Goal: Task Accomplishment & Management: Use online tool/utility

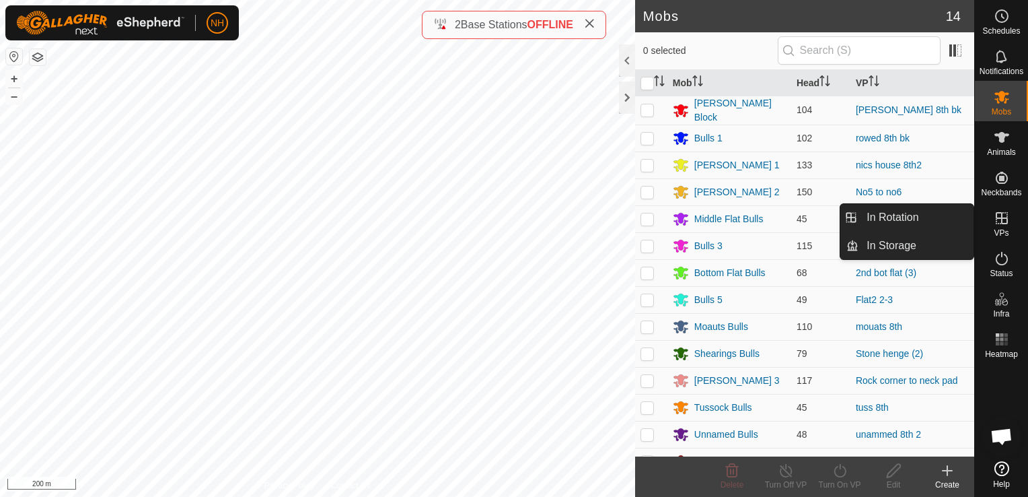
click at [1000, 220] on icon at bounding box center [1002, 218] width 16 height 16
click at [934, 212] on link "In Rotation" at bounding box center [916, 217] width 115 height 27
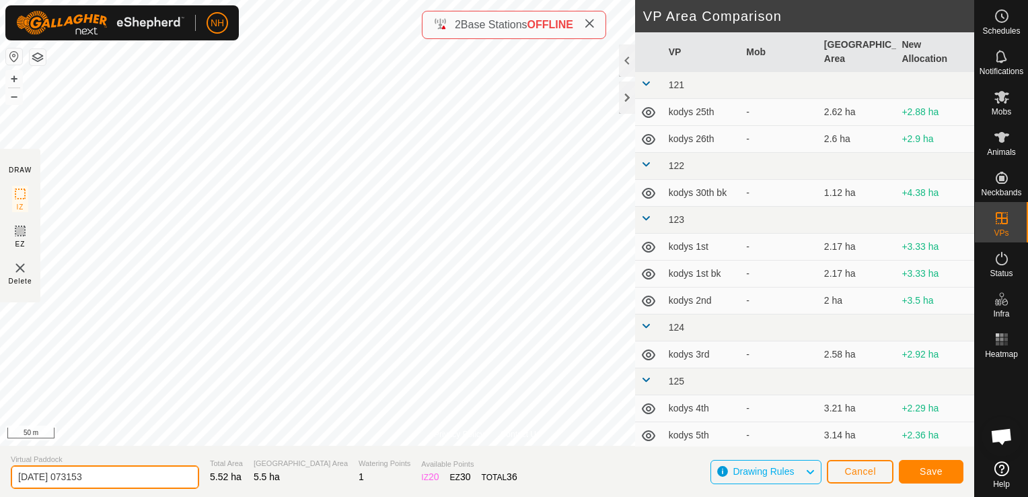
click at [159, 475] on input "[DATE] 073153" at bounding box center [105, 477] width 188 height 24
type input "2"
type input "[PERSON_NAME] 9th 2"
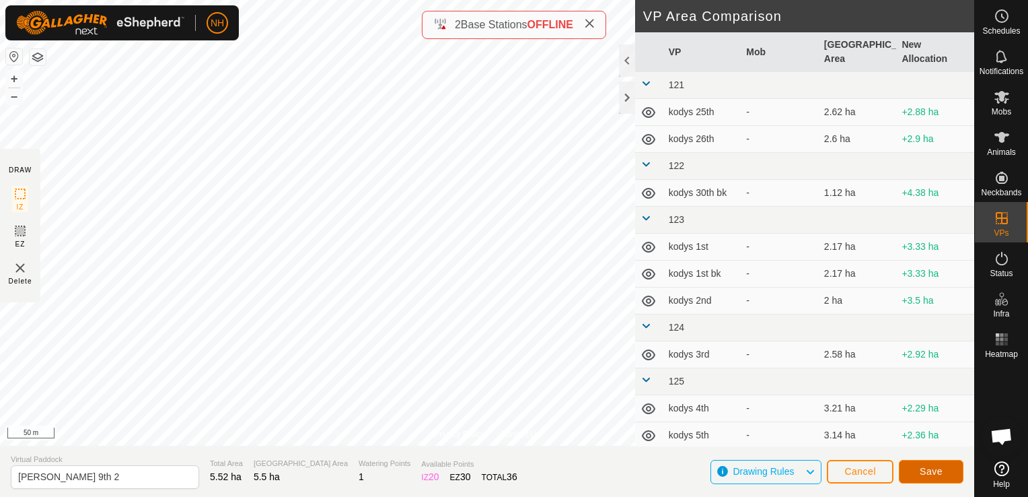
click at [926, 470] on span "Save" at bounding box center [931, 471] width 23 height 11
click at [877, 470] on button "Cancel" at bounding box center [860, 472] width 67 height 24
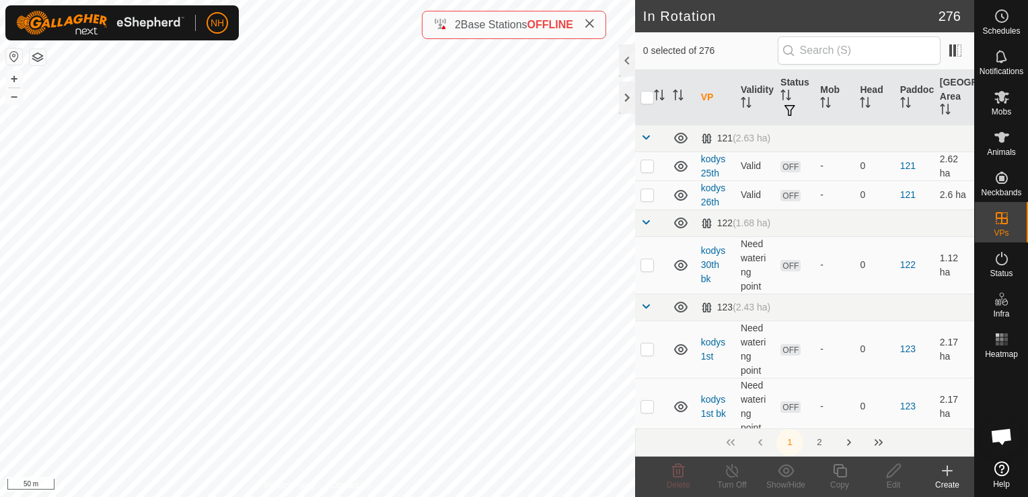
click at [948, 470] on icon at bounding box center [947, 470] width 9 height 0
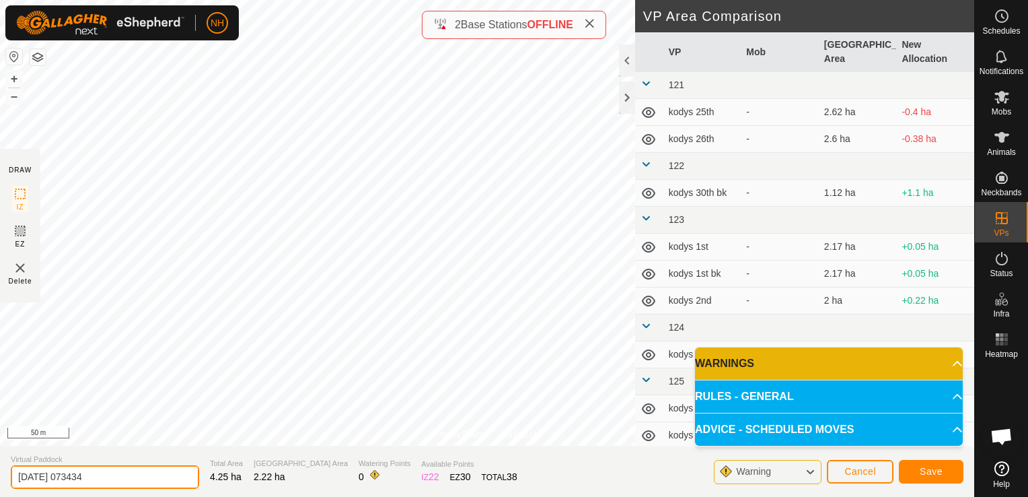
drag, startPoint x: 162, startPoint y: 472, endPoint x: 172, endPoint y: 472, distance: 10.8
click at [162, 472] on input "[DATE] 073434" at bounding box center [105, 477] width 188 height 24
type input "2"
type input "nics house 9th 2"
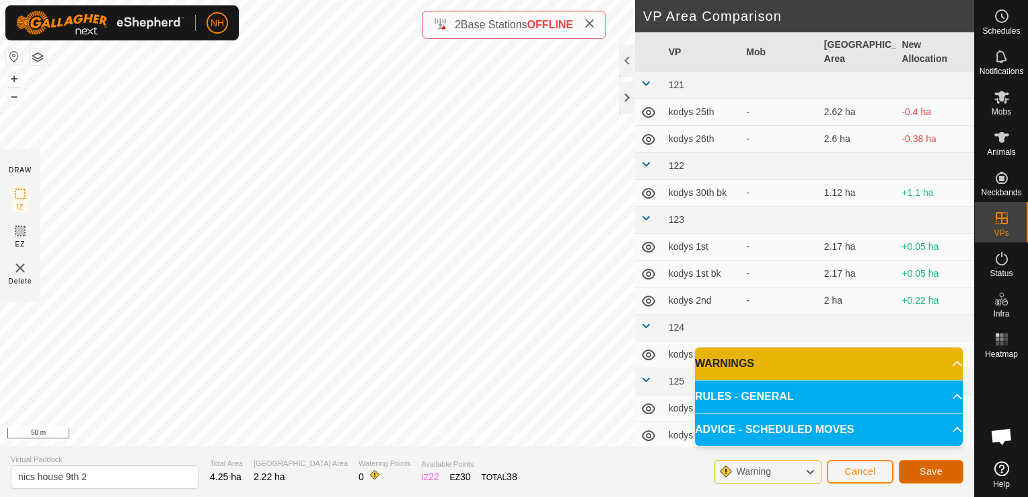
click at [941, 472] on span "Save" at bounding box center [931, 471] width 23 height 11
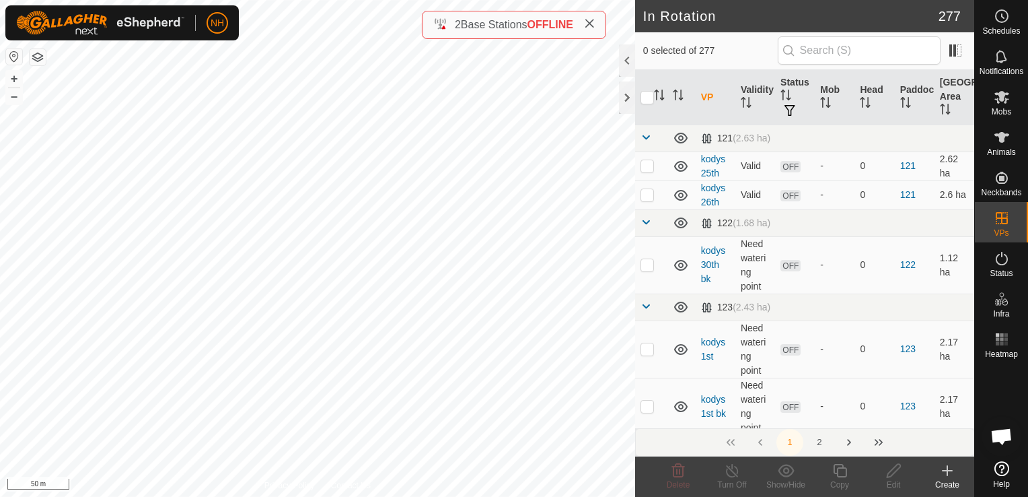
click at [952, 470] on icon at bounding box center [947, 470] width 9 height 0
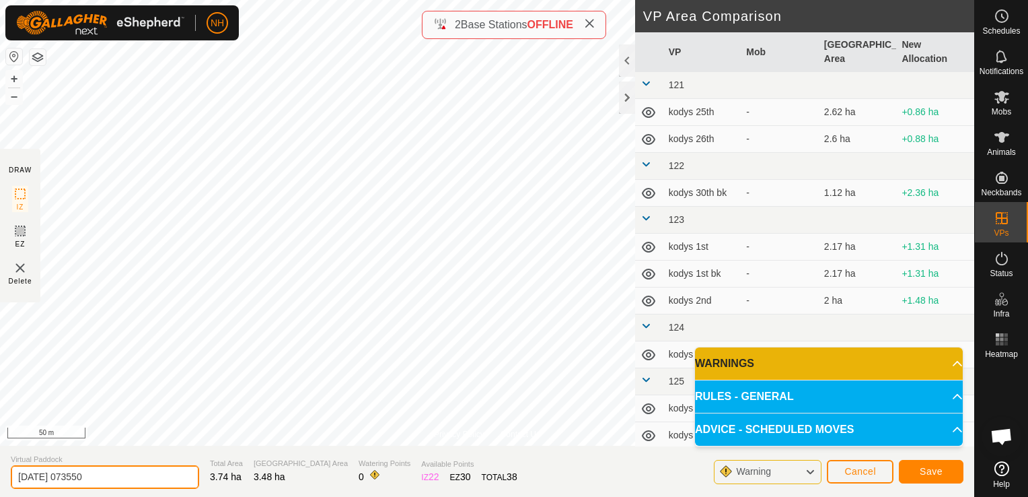
click at [163, 467] on input "[DATE] 073550" at bounding box center [105, 477] width 188 height 24
type input "2"
type input "air strip 9th"
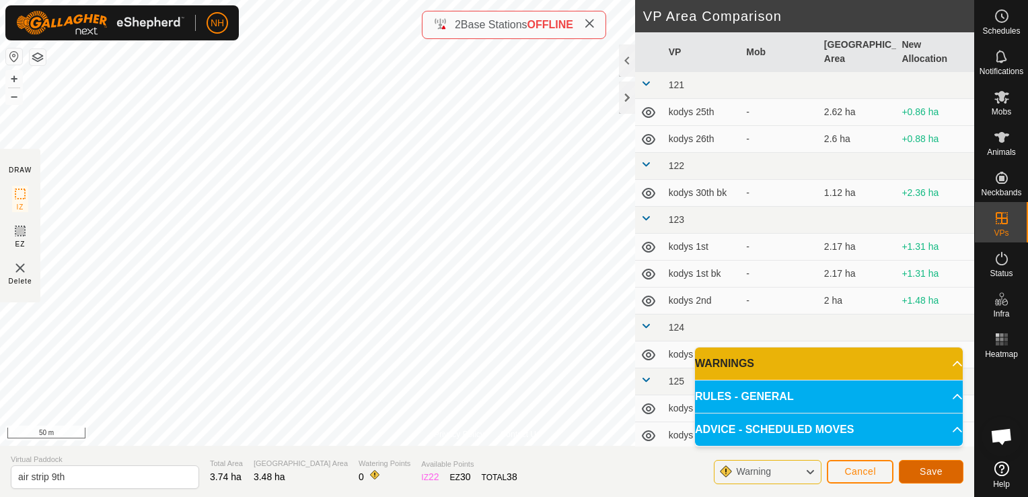
click at [934, 463] on button "Save" at bounding box center [931, 472] width 65 height 24
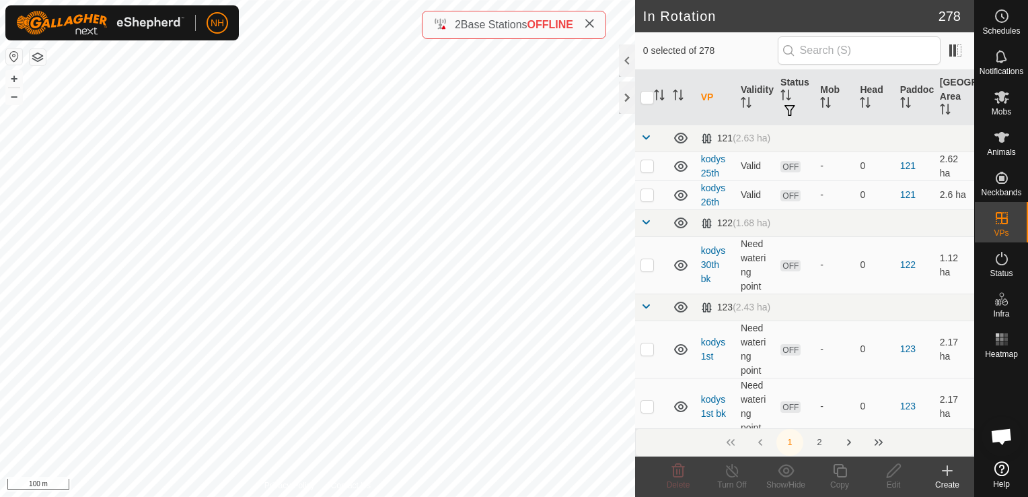
click at [948, 470] on icon at bounding box center [947, 470] width 9 height 0
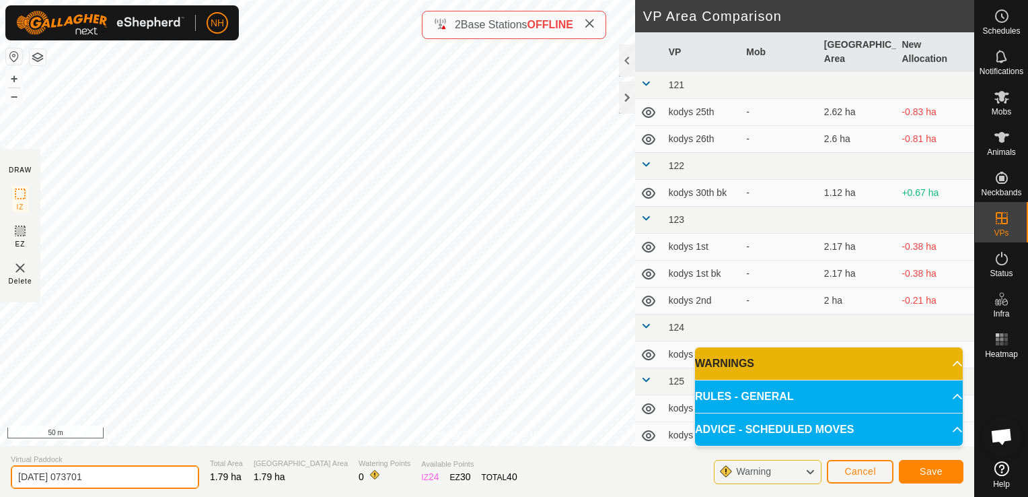
click at [137, 477] on input "2025-10-09 073701" at bounding box center [105, 477] width 188 height 24
type input "2"
type input "unammed 9th"
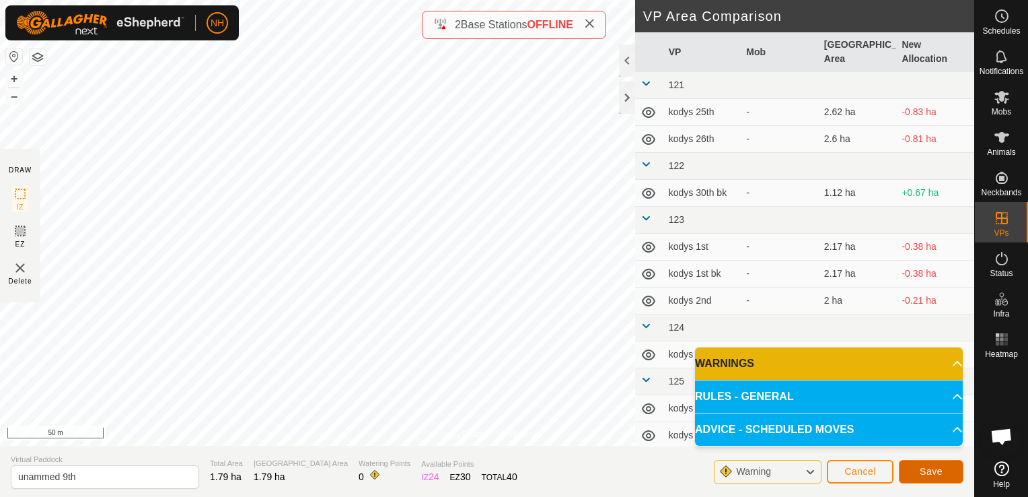
click at [942, 470] on button "Save" at bounding box center [931, 472] width 65 height 24
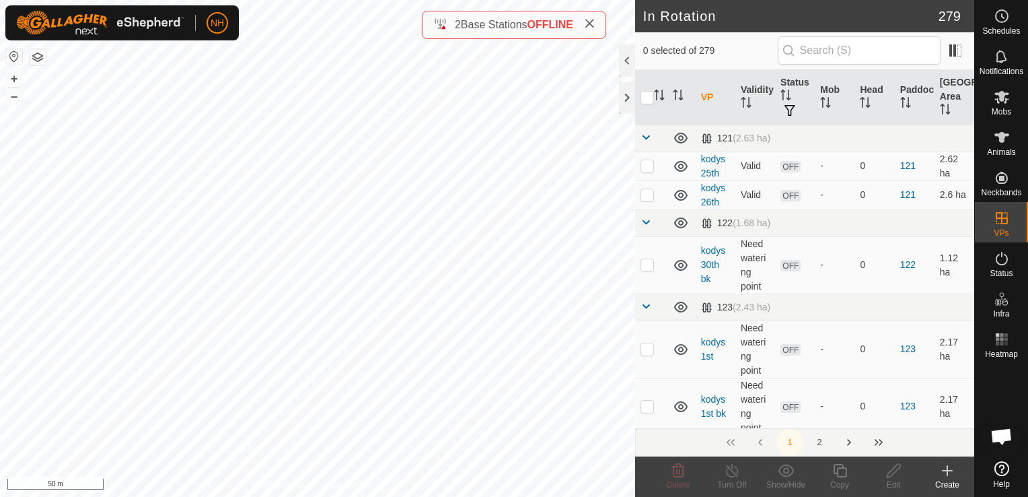
click at [942, 477] on icon at bounding box center [948, 470] width 16 height 16
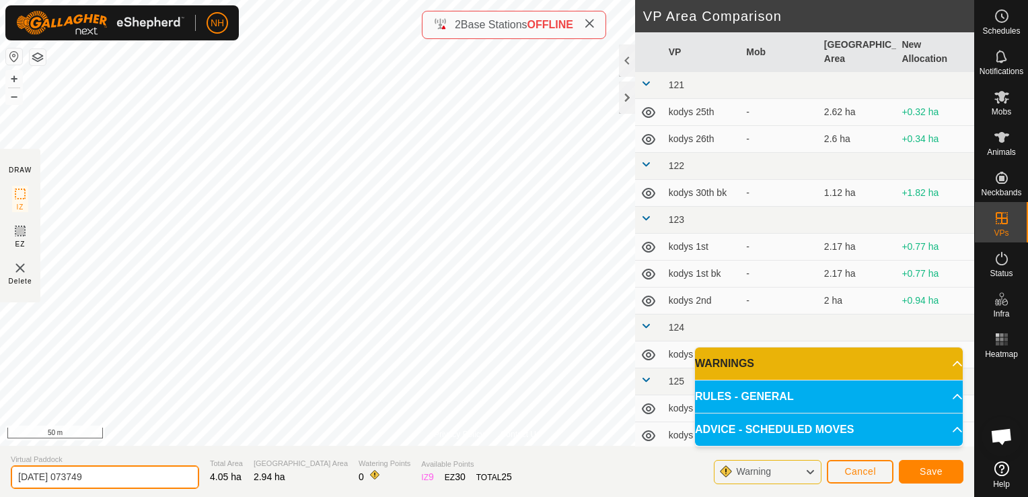
click at [170, 478] on input "2025-10-09 073749" at bounding box center [105, 477] width 188 height 24
type input "2"
type input "tuss 9th"
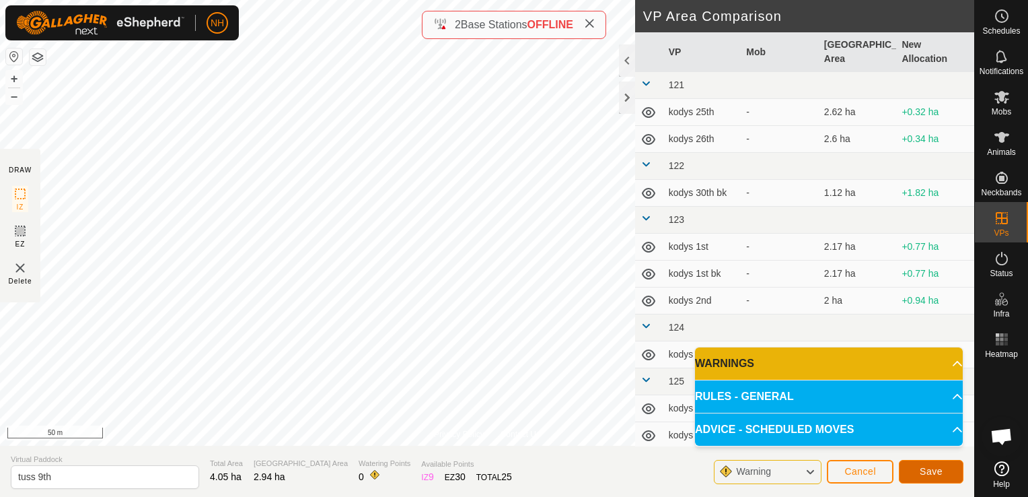
click at [922, 466] on span "Save" at bounding box center [931, 471] width 23 height 11
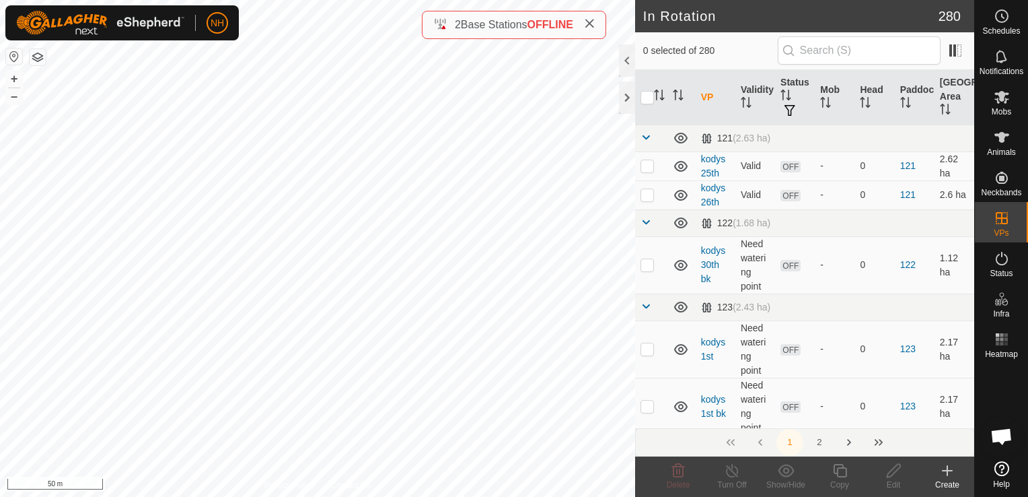
click at [946, 472] on icon at bounding box center [948, 470] width 16 height 16
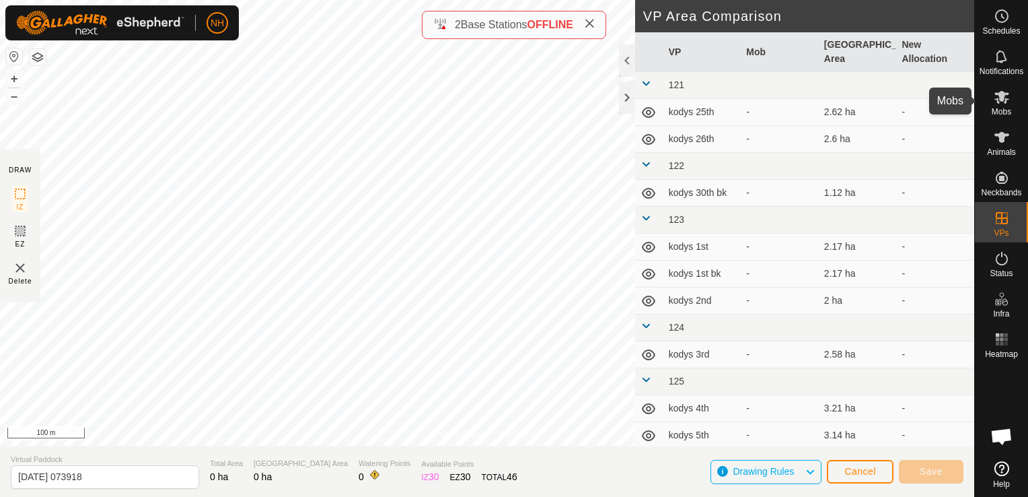
click at [999, 93] on icon at bounding box center [1002, 97] width 15 height 13
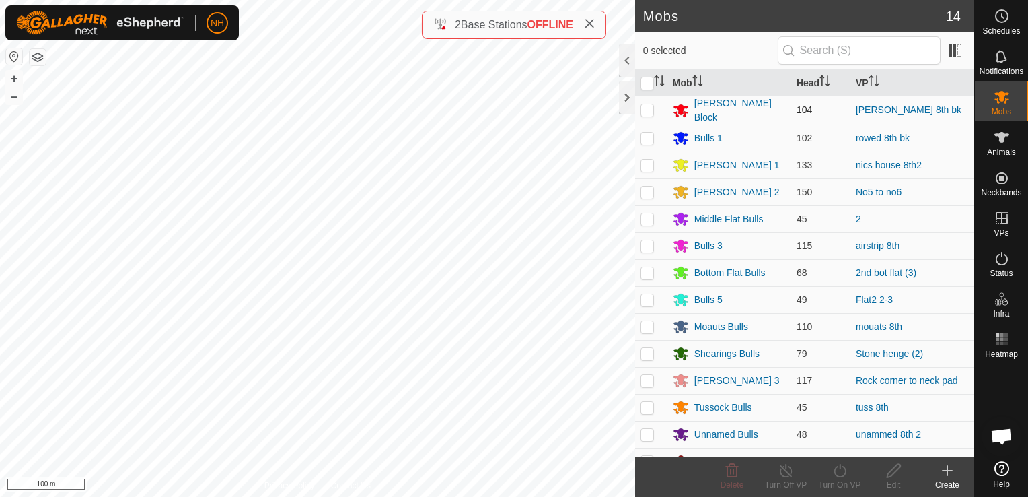
click at [646, 106] on p-checkbox at bounding box center [647, 109] width 13 height 11
checkbox input "true"
click at [837, 470] on icon at bounding box center [840, 470] width 17 height 16
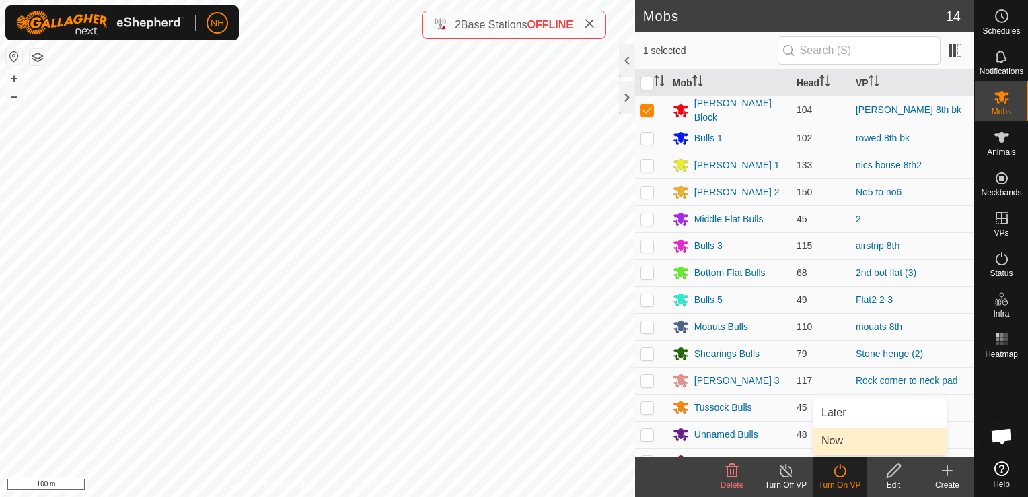
click at [831, 442] on link "Now" at bounding box center [880, 440] width 133 height 27
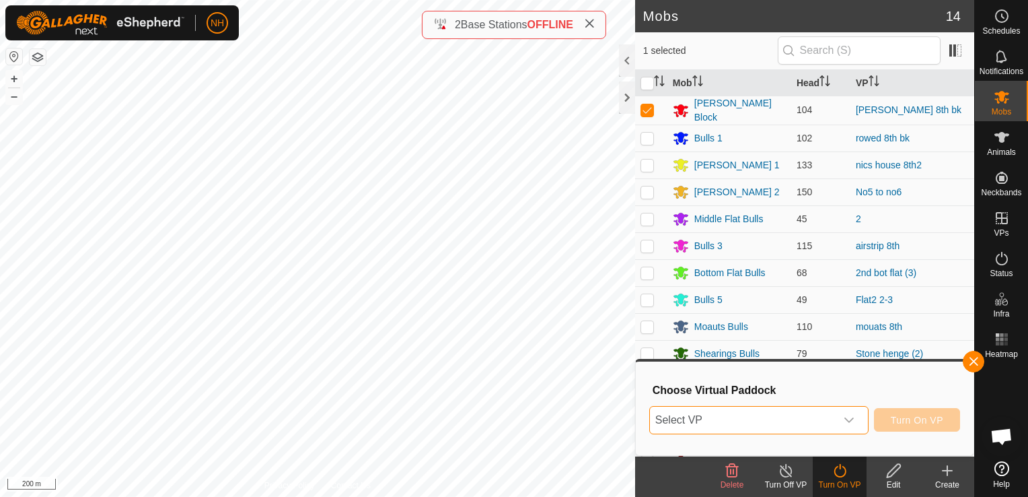
click at [700, 417] on span "Select VP" at bounding box center [743, 420] width 186 height 27
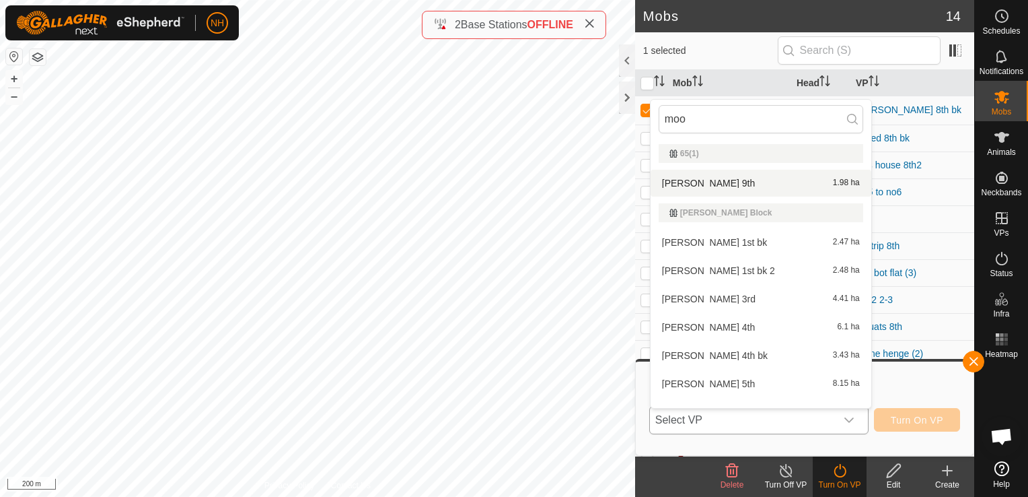
type input "moo"
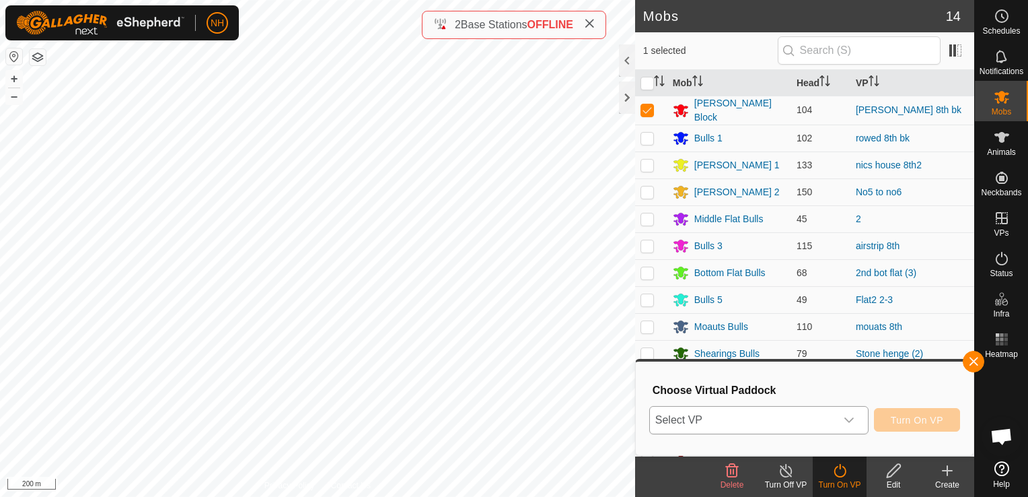
click at [750, 413] on span "Select VP" at bounding box center [743, 420] width 186 height 27
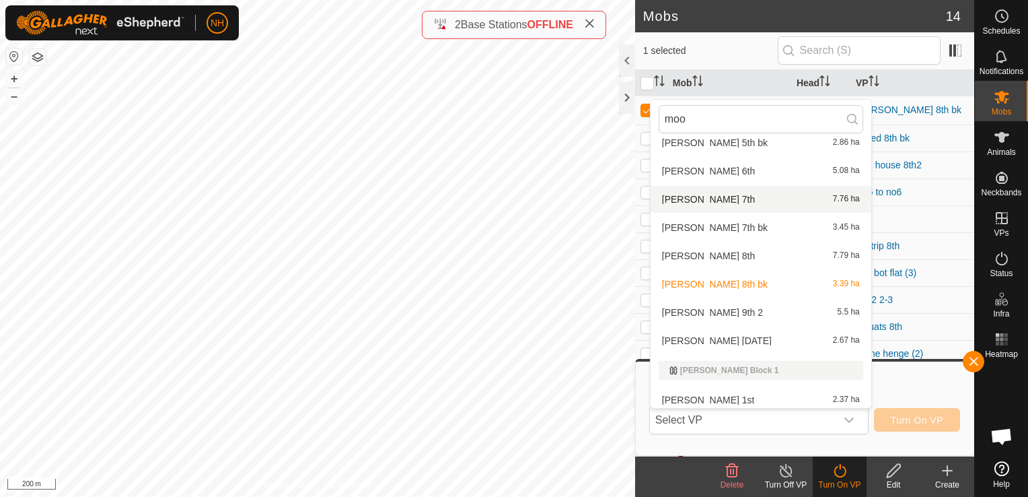
scroll to position [337, 0]
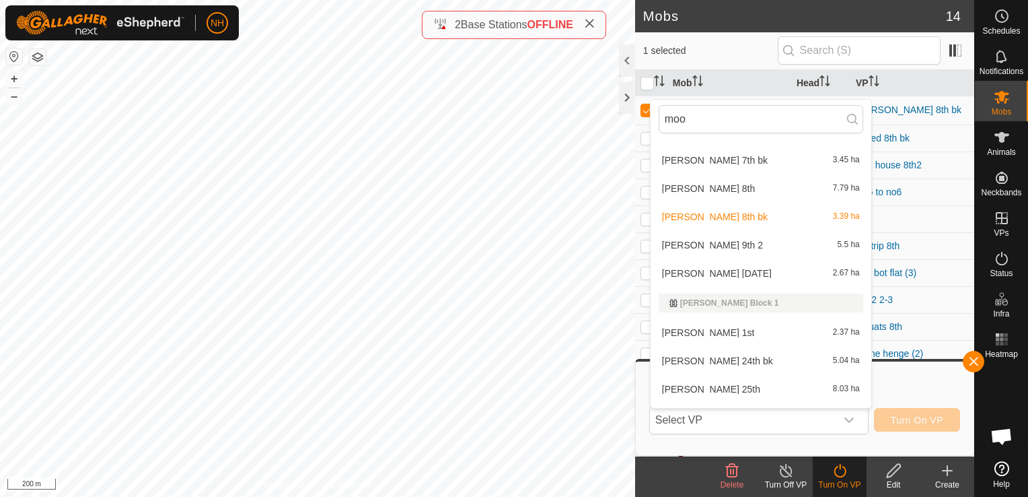
click at [695, 244] on li "moores 9th 2 5.5 ha" at bounding box center [761, 245] width 221 height 27
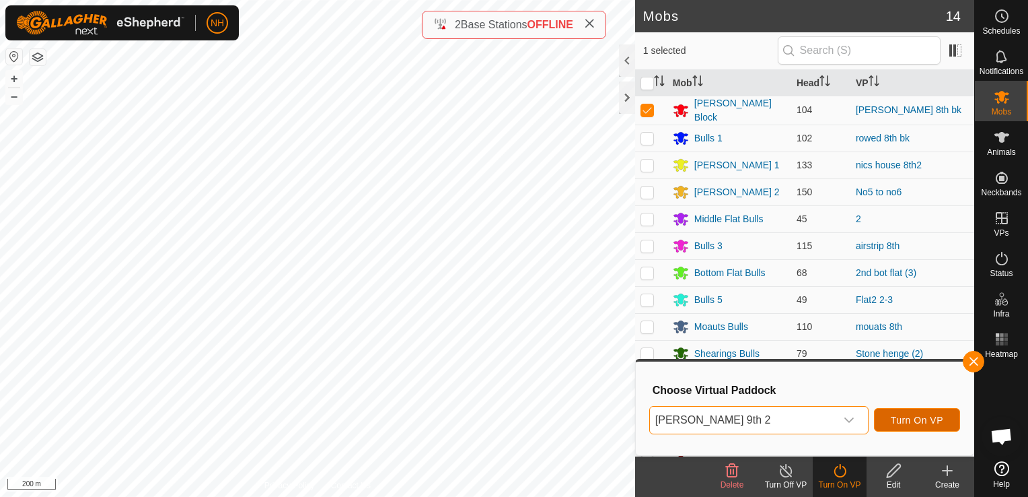
click at [912, 413] on button "Turn On VP" at bounding box center [917, 420] width 86 height 24
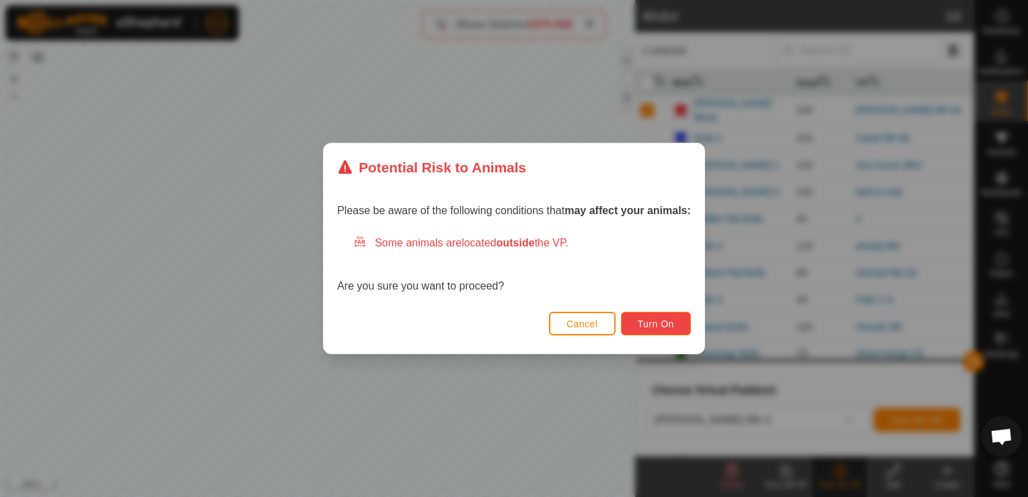
click at [668, 328] on button "Turn On" at bounding box center [656, 324] width 70 height 24
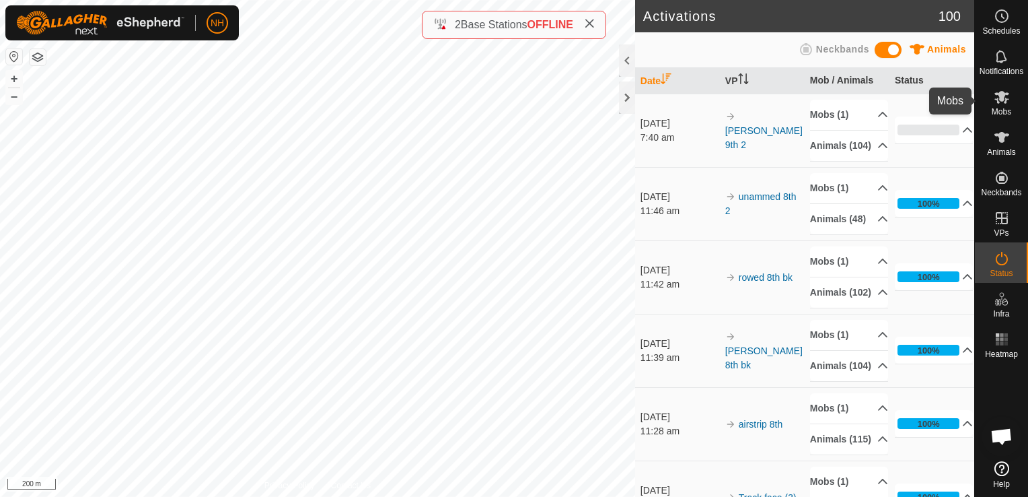
click at [1002, 98] on icon at bounding box center [1002, 97] width 15 height 13
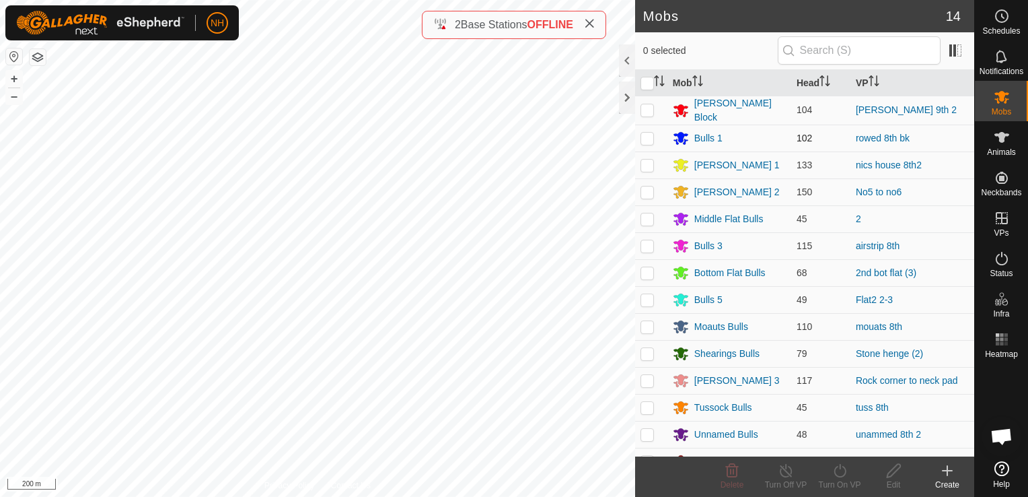
click at [649, 135] on p-checkbox at bounding box center [647, 138] width 13 height 11
checkbox input "true"
click at [837, 472] on icon at bounding box center [840, 470] width 17 height 16
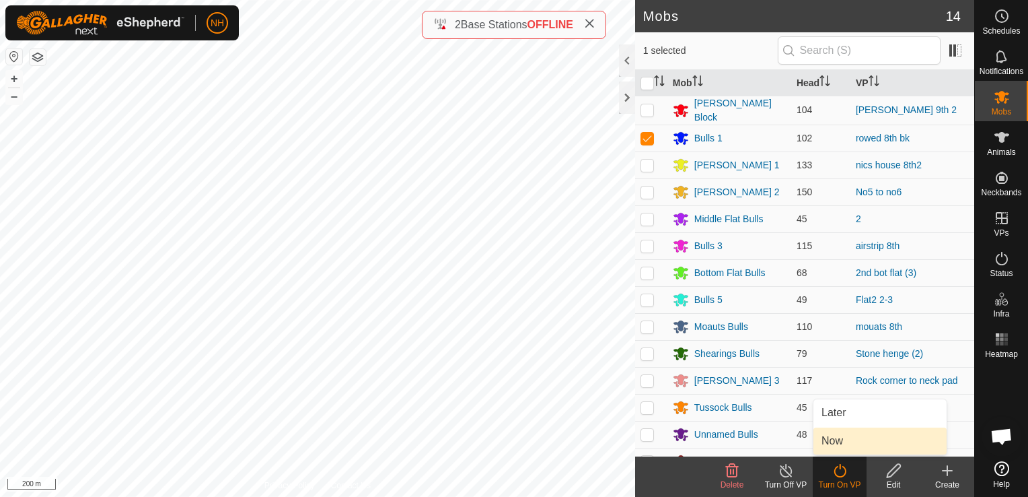
click at [836, 440] on link "Now" at bounding box center [880, 440] width 133 height 27
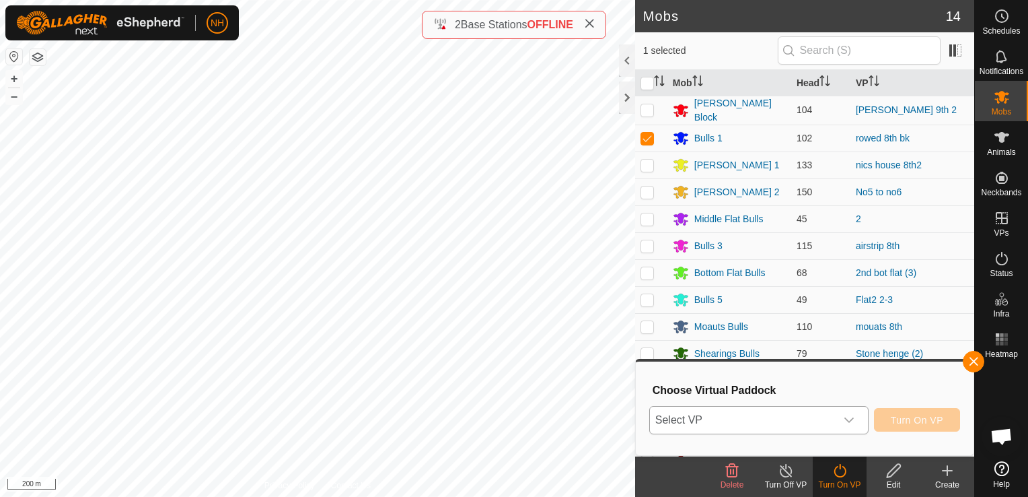
click at [695, 419] on span "Select VP" at bounding box center [743, 420] width 186 height 27
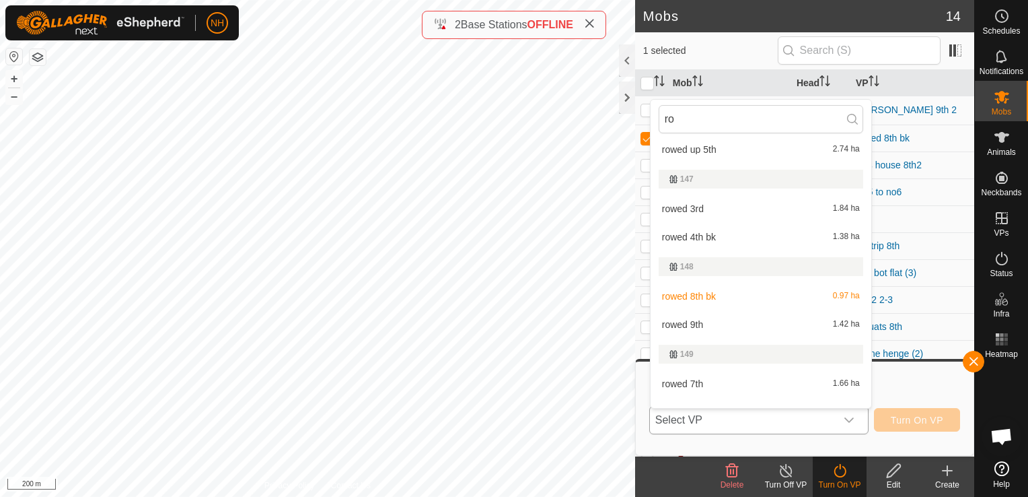
scroll to position [559, 0]
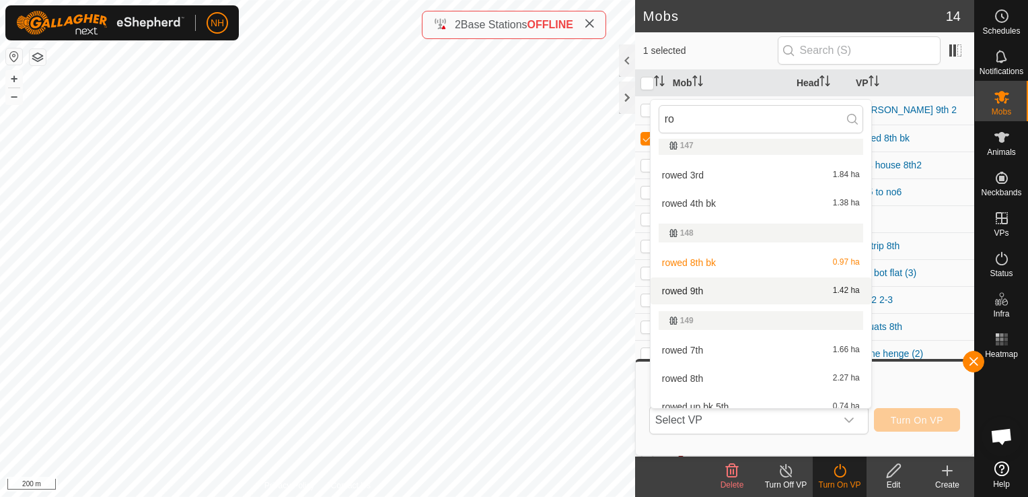
type input "ro"
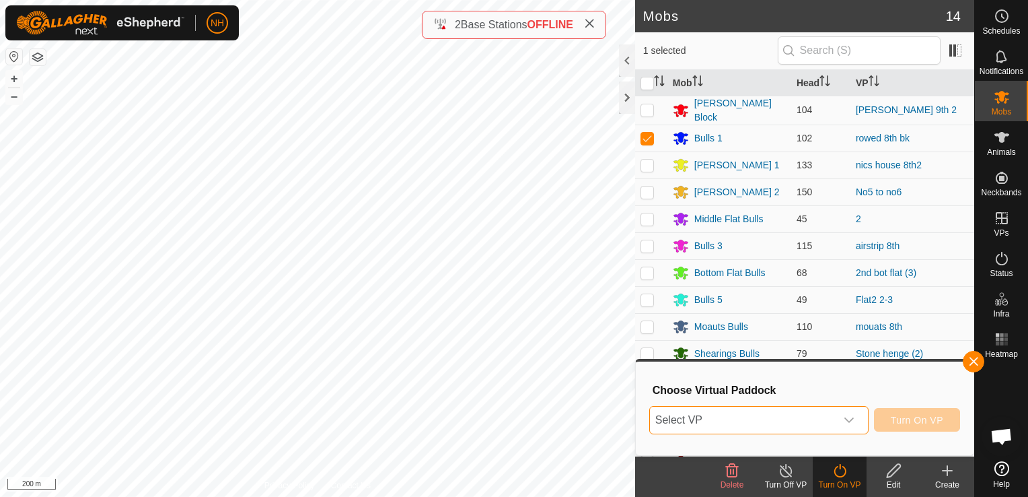
click at [737, 409] on span "Select VP" at bounding box center [743, 420] width 186 height 27
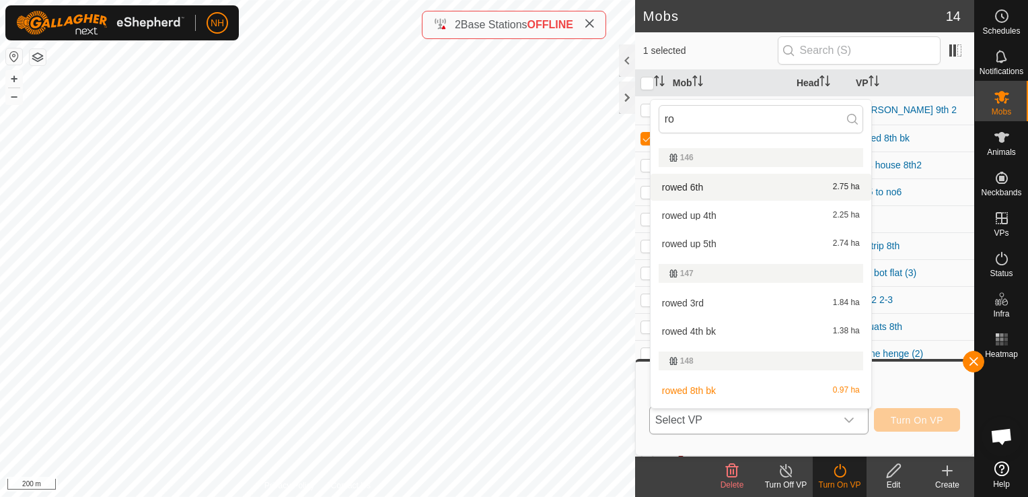
scroll to position [491, 0]
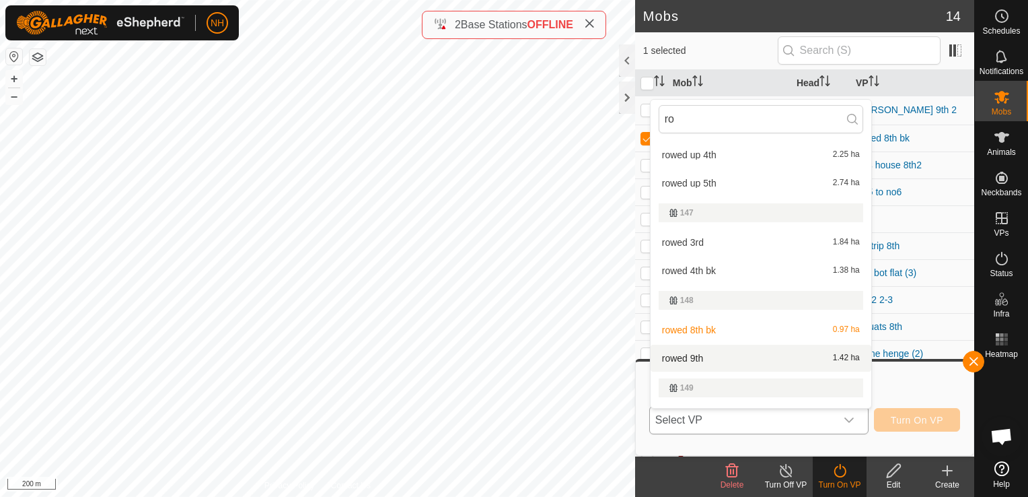
click at [705, 361] on li "rowed 9th 1.42 ha" at bounding box center [761, 358] width 221 height 27
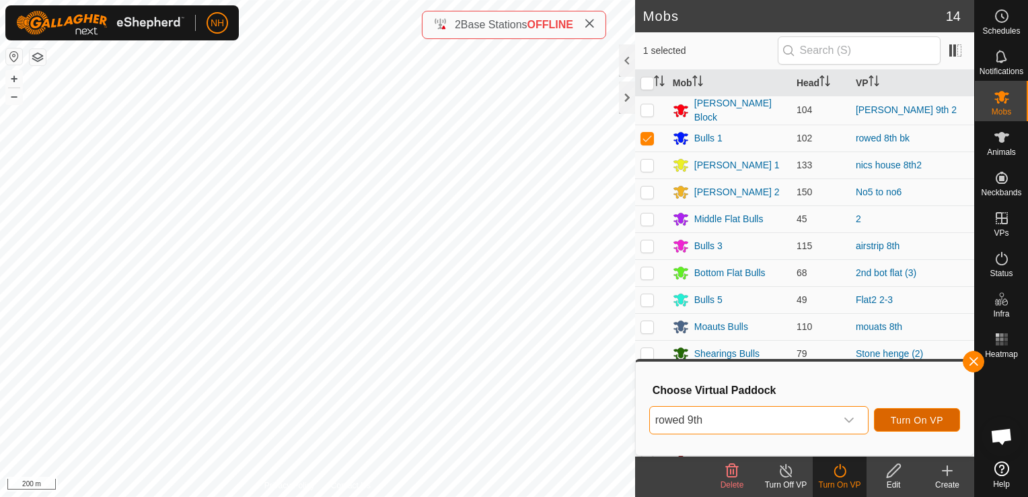
click at [935, 420] on span "Turn On VP" at bounding box center [917, 420] width 52 height 11
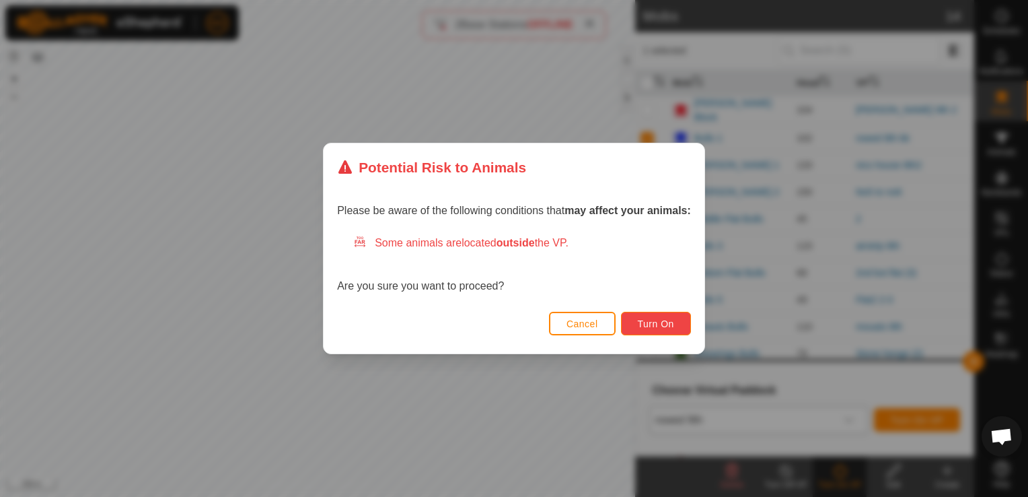
click at [666, 316] on button "Turn On" at bounding box center [656, 324] width 70 height 24
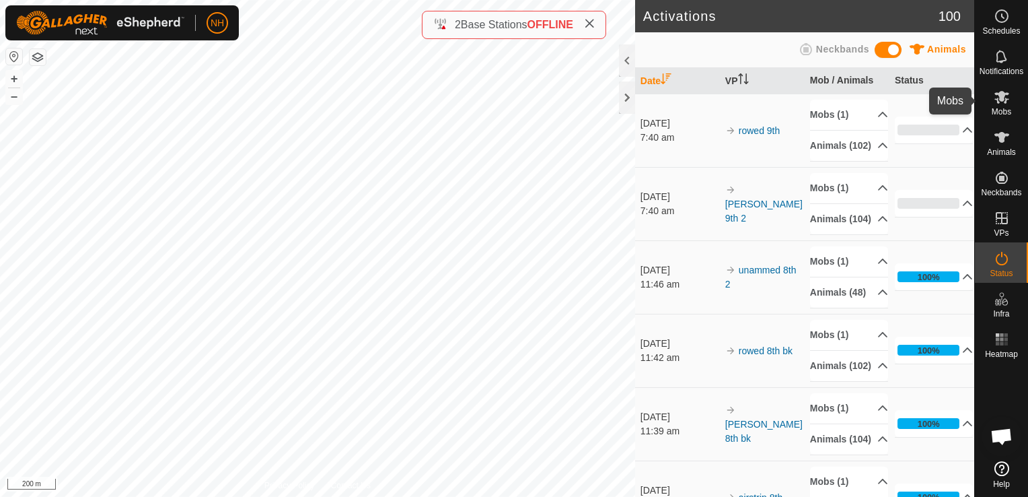
click at [998, 99] on icon at bounding box center [1002, 97] width 16 height 16
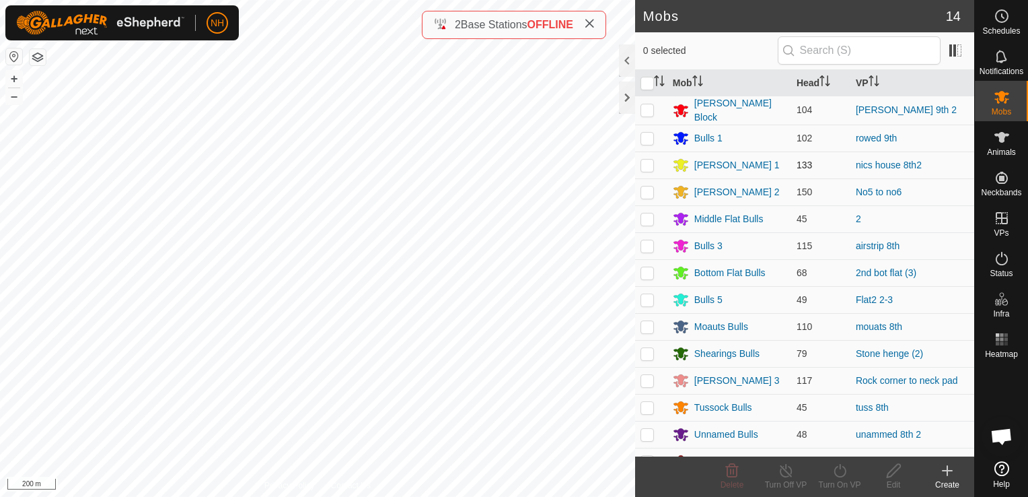
click at [648, 162] on p-checkbox at bounding box center [647, 165] width 13 height 11
checkbox input "true"
click at [830, 472] on turn-on-svg-icon at bounding box center [840, 470] width 54 height 16
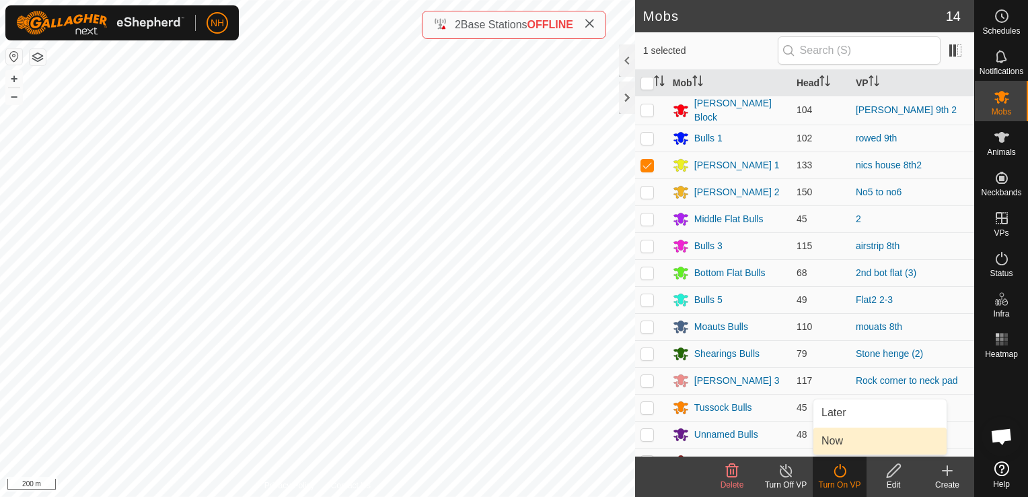
click at [832, 437] on link "Now" at bounding box center [880, 440] width 133 height 27
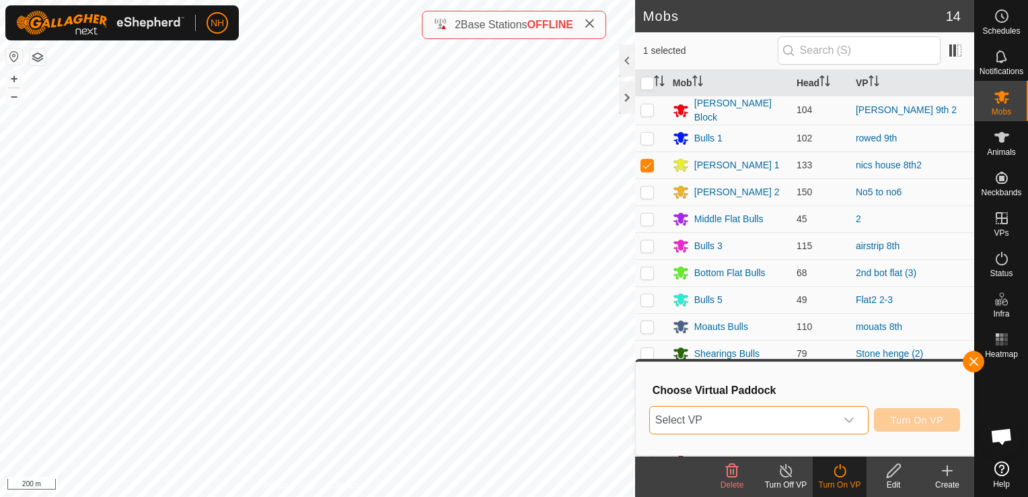
click at [829, 416] on span "Select VP" at bounding box center [743, 420] width 186 height 27
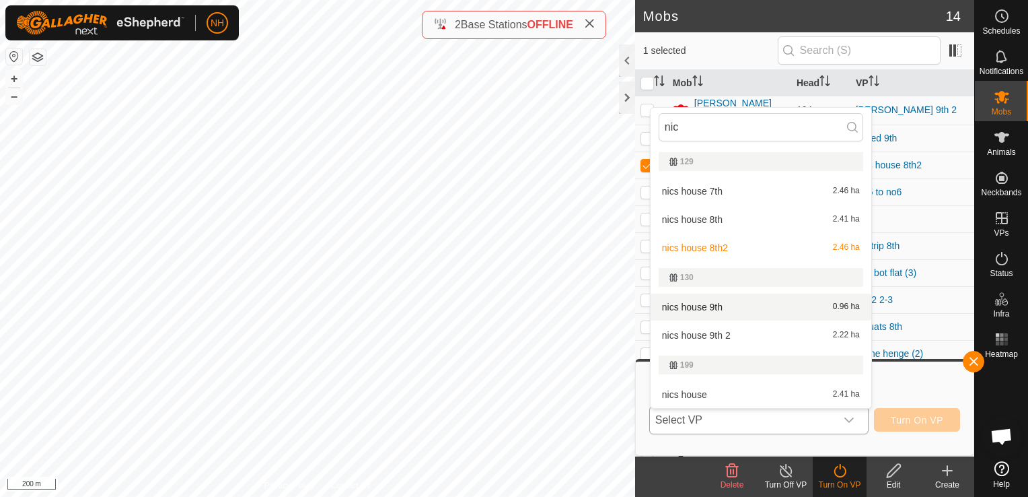
type input "nic"
click at [735, 303] on li "nics house 9th 0.96 ha" at bounding box center [761, 306] width 221 height 27
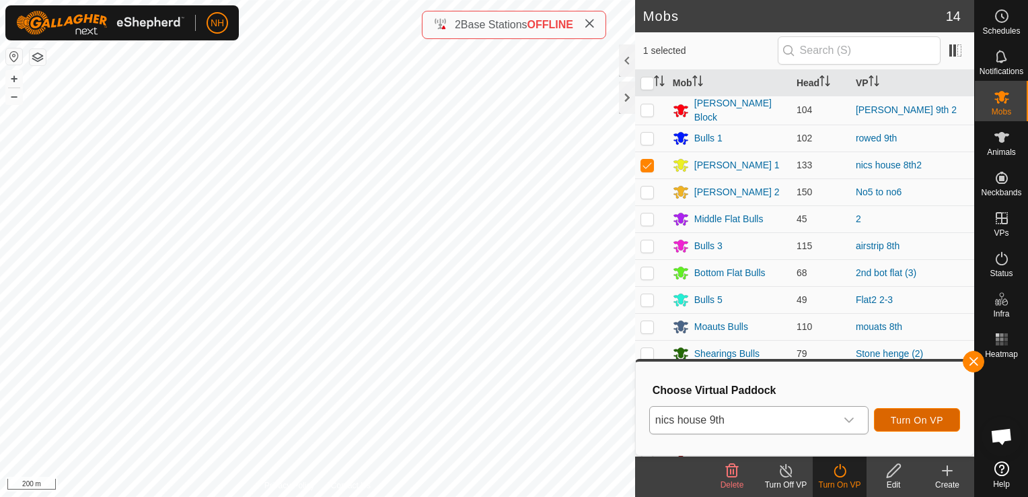
click at [934, 419] on span "Turn On VP" at bounding box center [917, 420] width 52 height 11
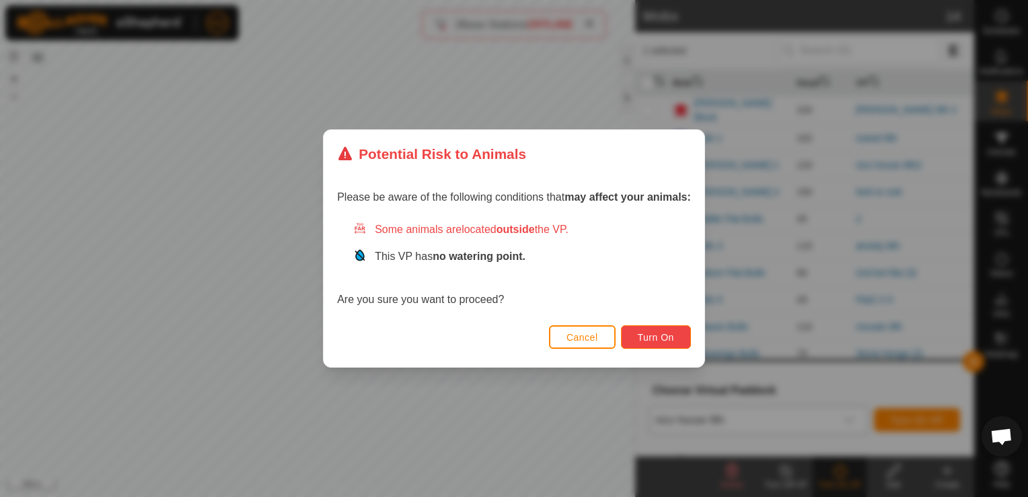
click at [662, 338] on span "Turn On" at bounding box center [656, 337] width 36 height 11
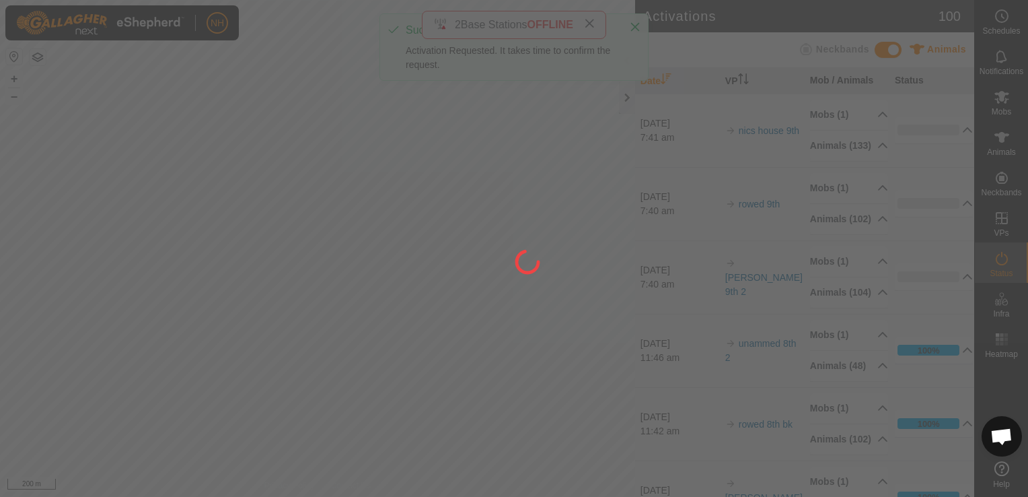
click at [1006, 102] on div at bounding box center [514, 248] width 1028 height 497
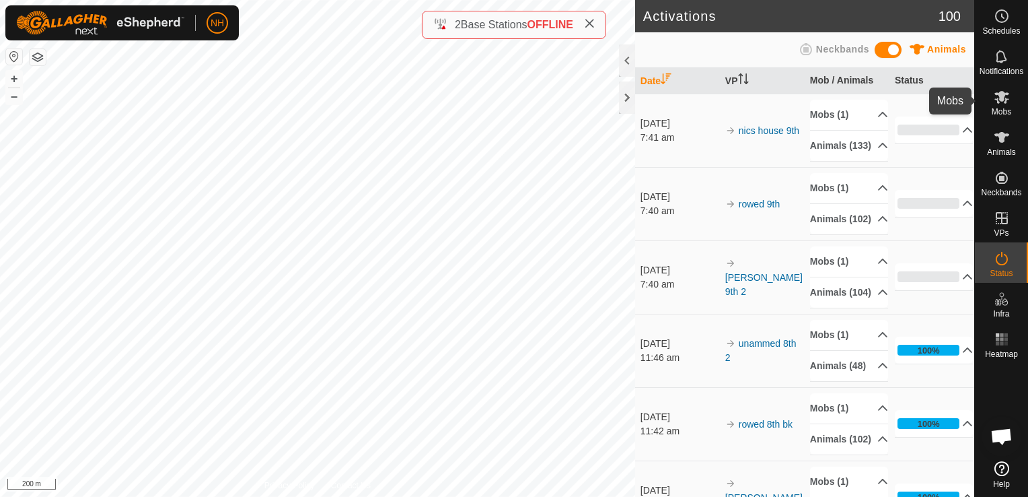
click at [1006, 102] on icon at bounding box center [1002, 97] width 15 height 13
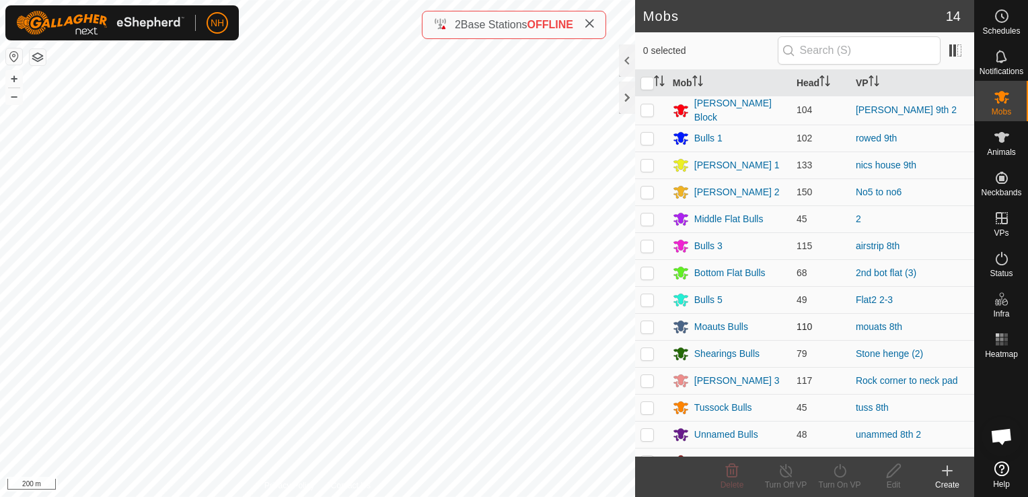
click at [647, 326] on p-checkbox at bounding box center [647, 326] width 13 height 11
checkbox input "true"
click at [834, 476] on icon at bounding box center [840, 470] width 17 height 16
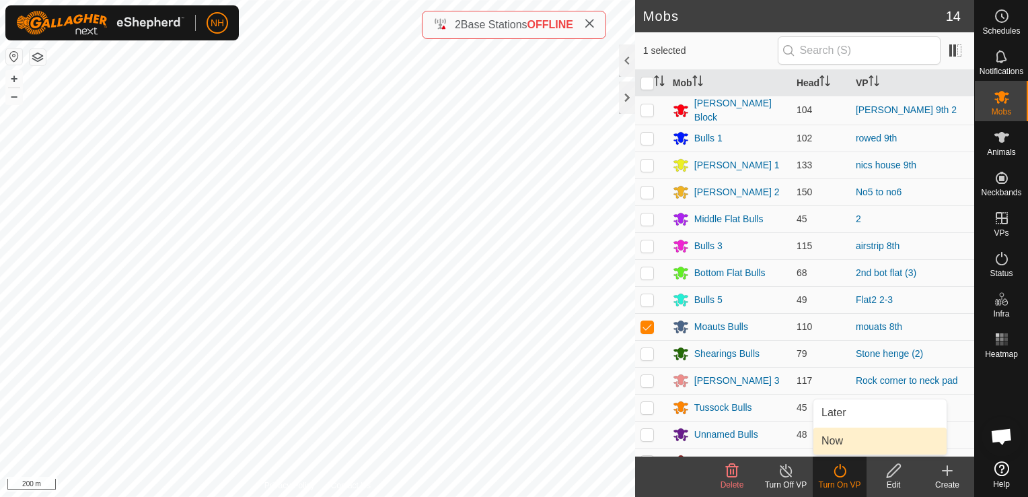
click at [827, 440] on link "Now" at bounding box center [880, 440] width 133 height 27
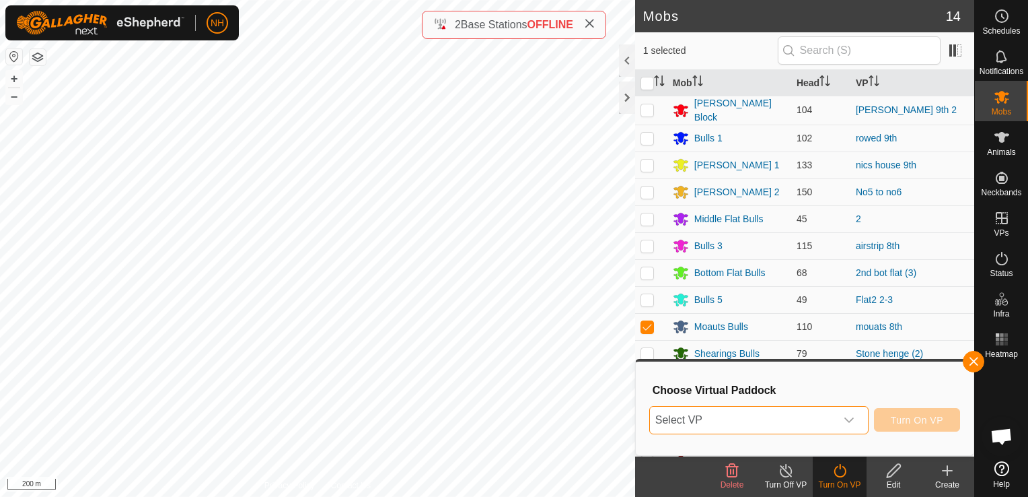
click at [765, 416] on span "Select VP" at bounding box center [743, 420] width 186 height 27
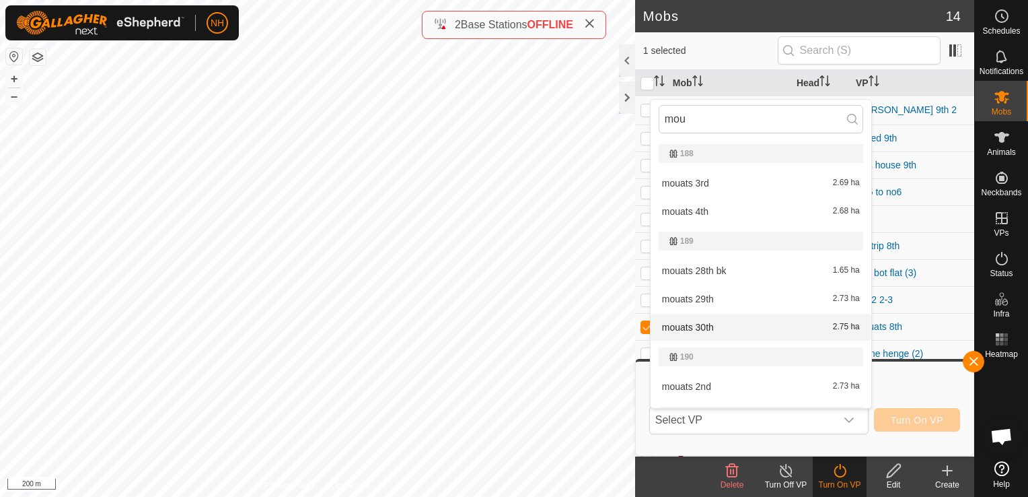
type input "mou"
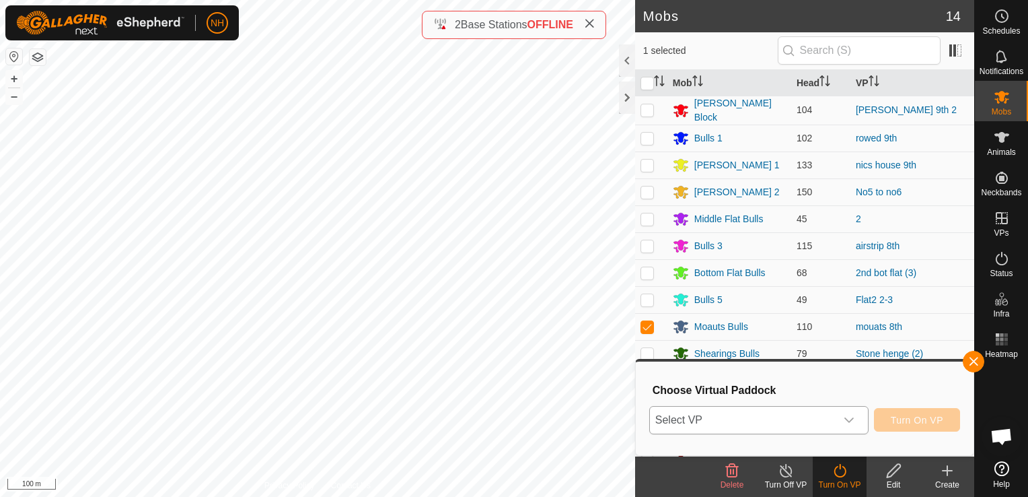
click at [709, 413] on span "Select VP" at bounding box center [743, 420] width 186 height 27
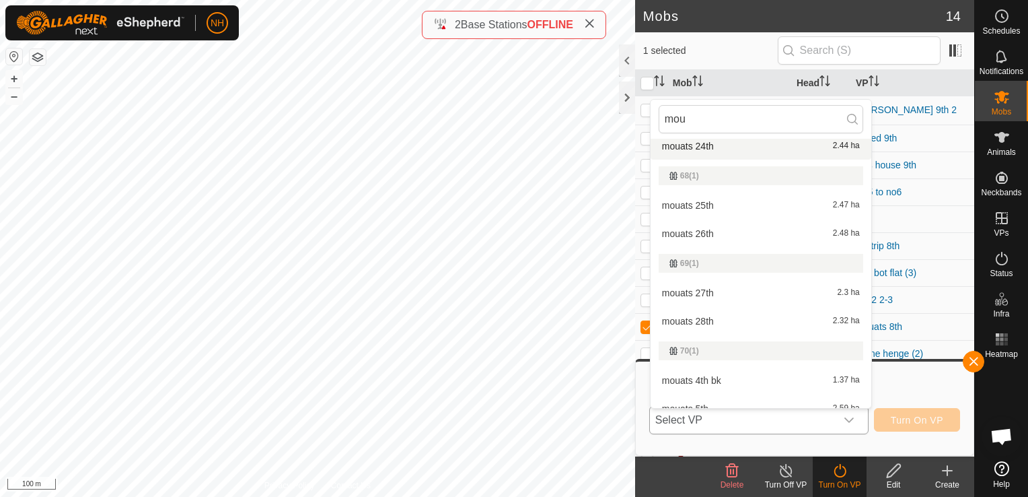
scroll to position [548, 0]
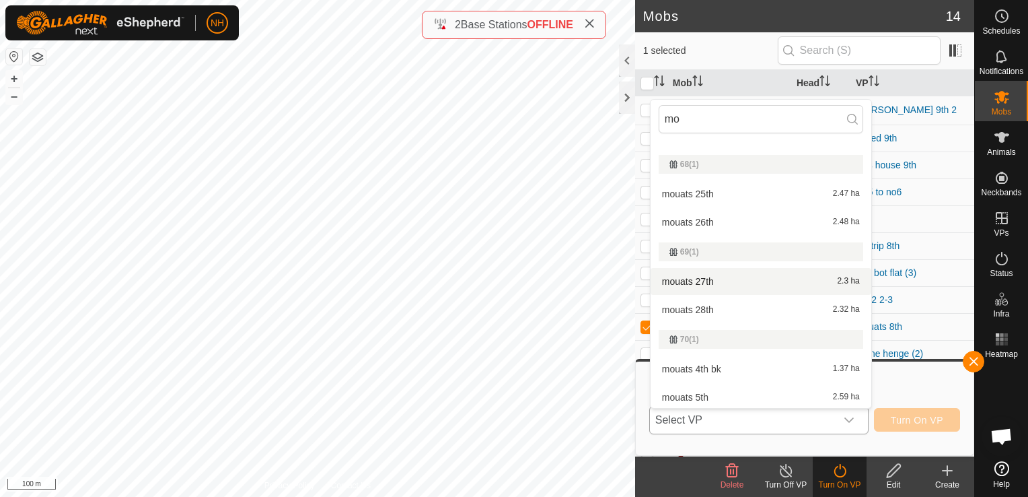
type input "m"
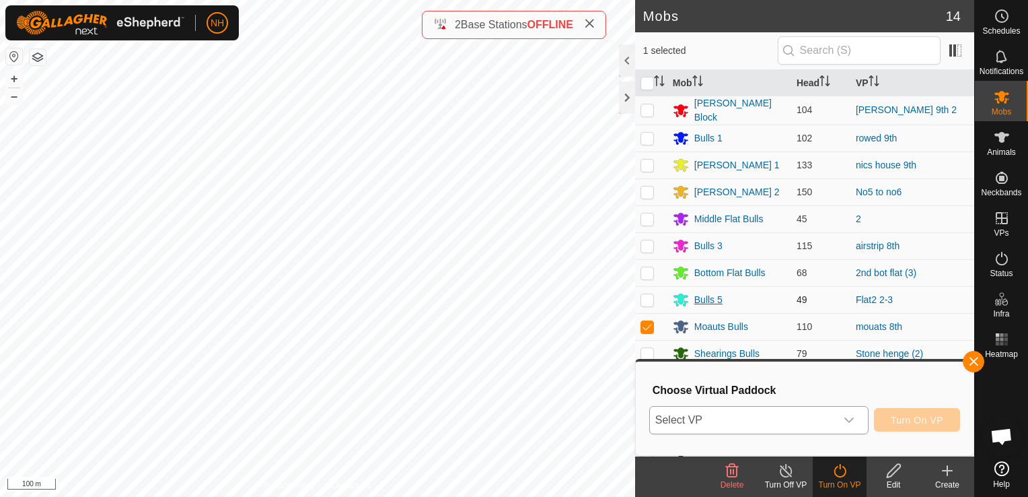
scroll to position [15, 0]
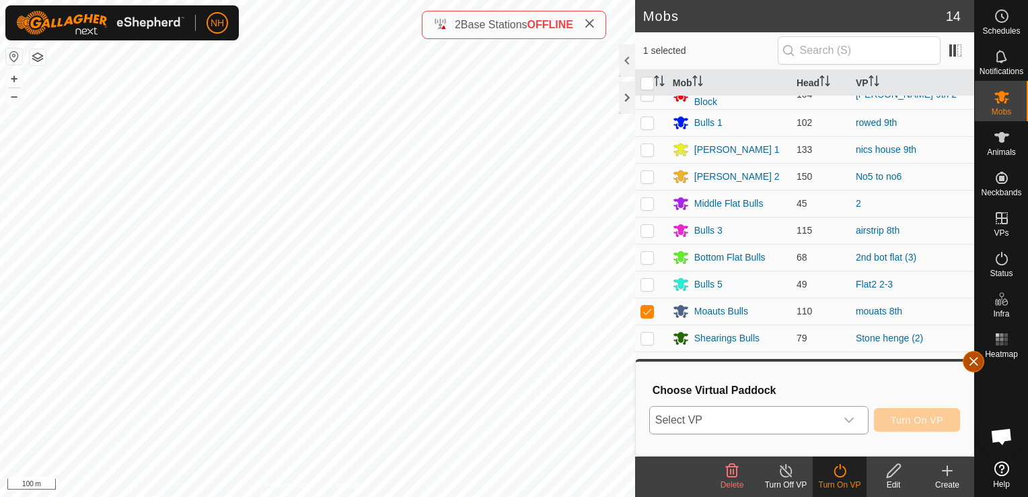
click at [969, 363] on button "button" at bounding box center [974, 362] width 22 height 22
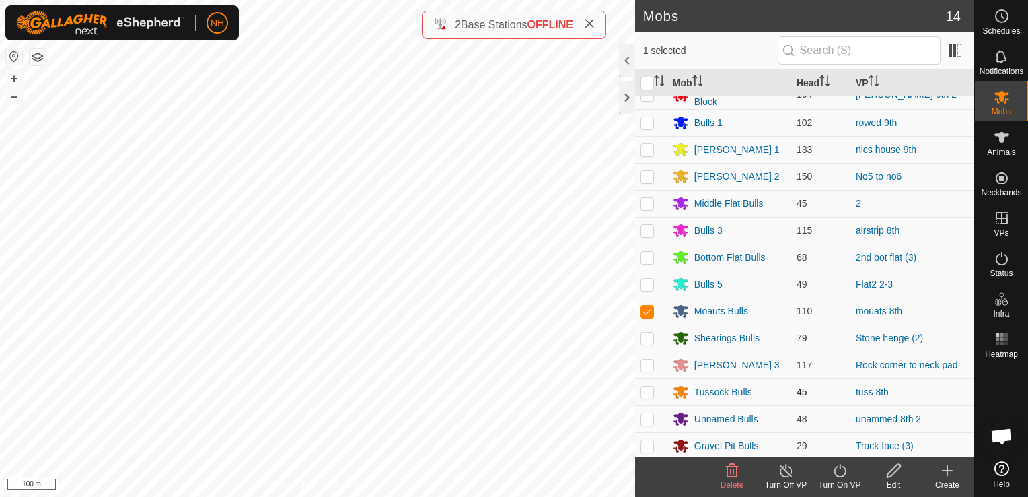
click at [643, 390] on p-checkbox at bounding box center [647, 391] width 13 height 11
checkbox input "true"
click at [646, 308] on p-checkbox at bounding box center [647, 311] width 13 height 11
checkbox input "false"
click at [835, 474] on icon at bounding box center [840, 470] width 12 height 13
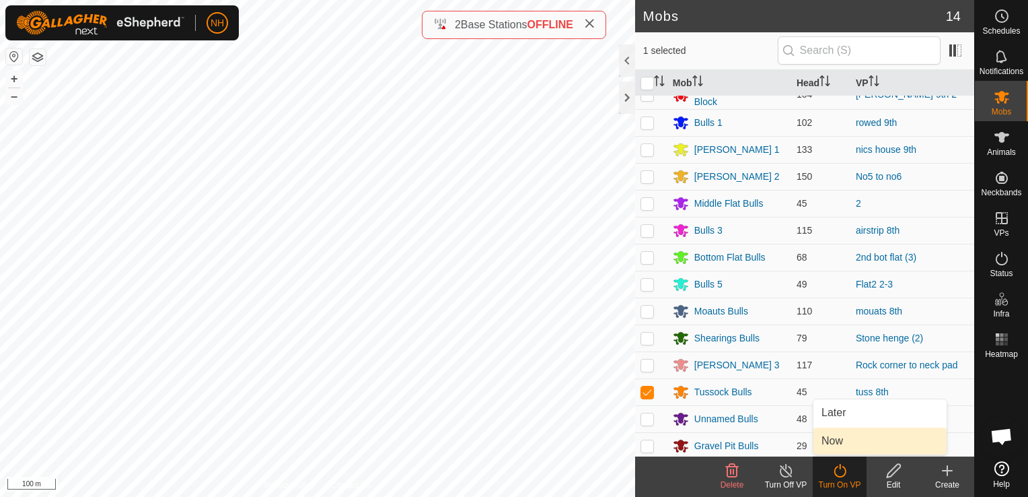
click at [824, 439] on link "Now" at bounding box center [880, 440] width 133 height 27
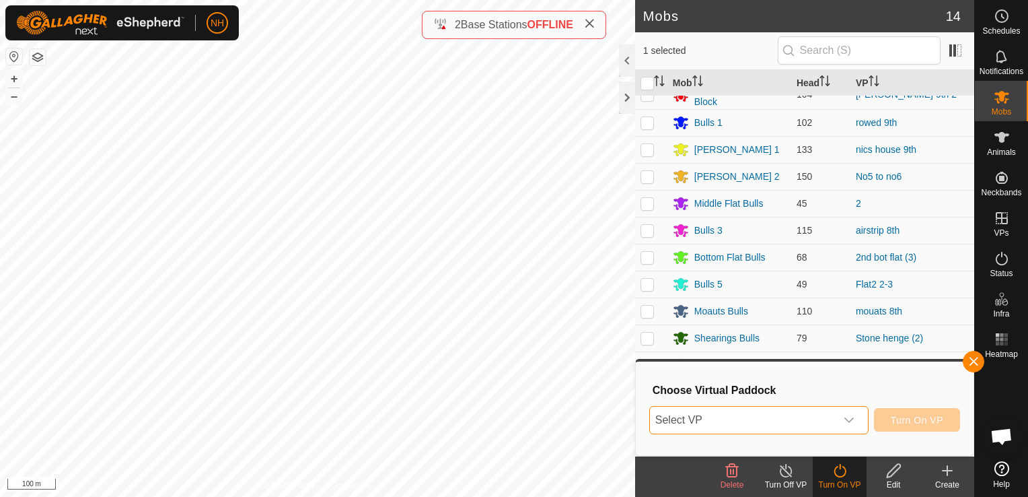
click at [736, 425] on span "Select VP" at bounding box center [743, 420] width 186 height 27
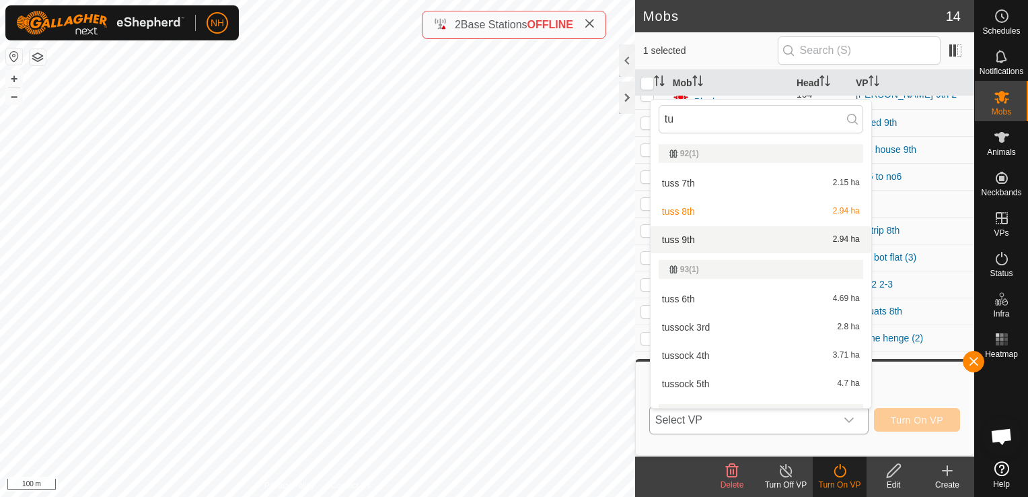
type input "tu"
click at [707, 236] on li "tuss 9th 2.94 ha" at bounding box center [761, 239] width 221 height 27
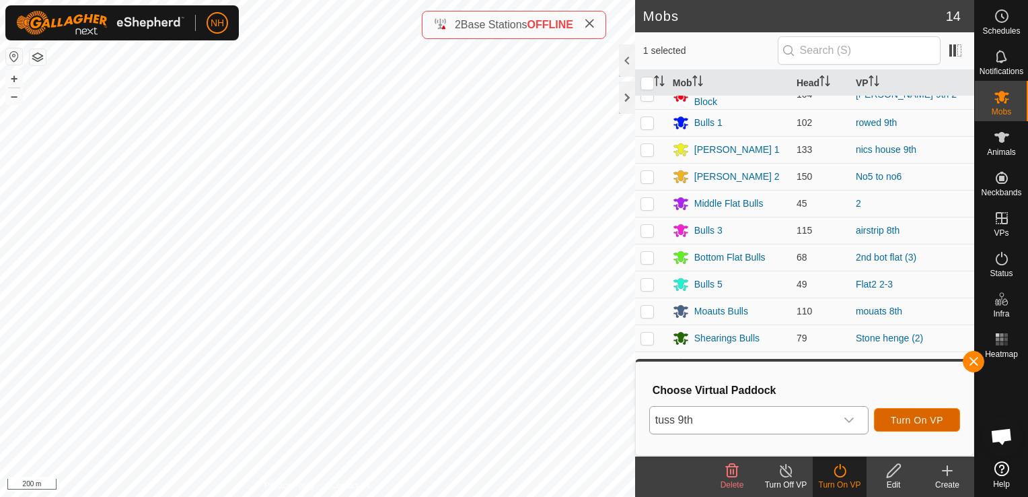
click at [930, 422] on span "Turn On VP" at bounding box center [917, 420] width 52 height 11
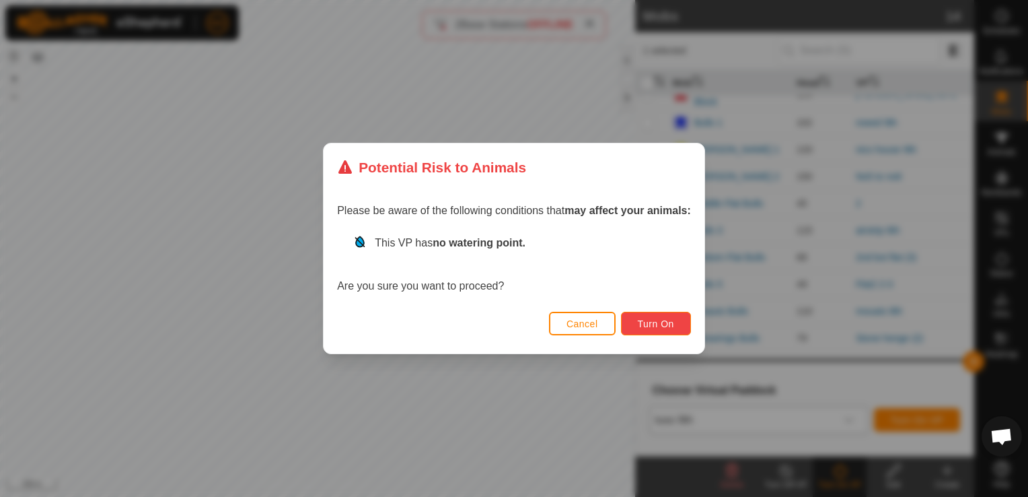
click at [657, 322] on span "Turn On" at bounding box center [656, 323] width 36 height 11
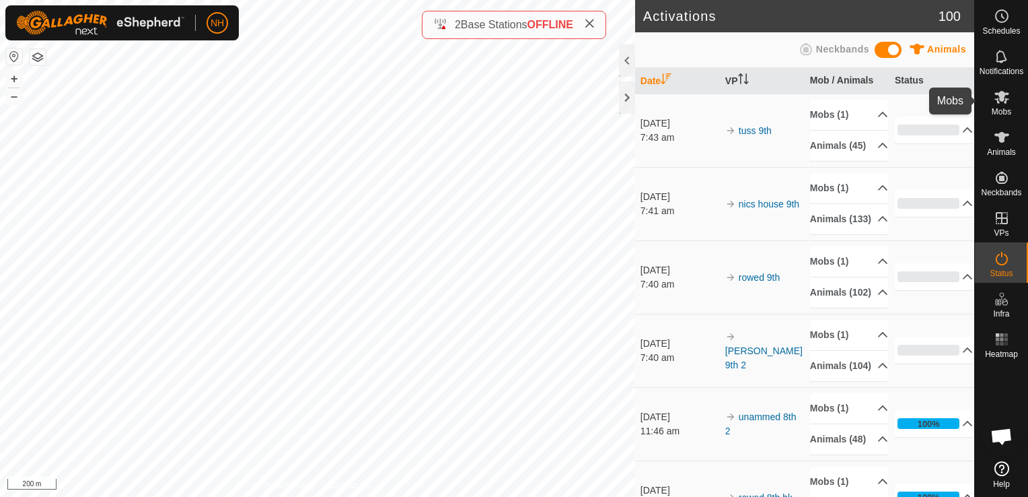
click at [1002, 105] on es-mob-svg-icon at bounding box center [1002, 97] width 24 height 22
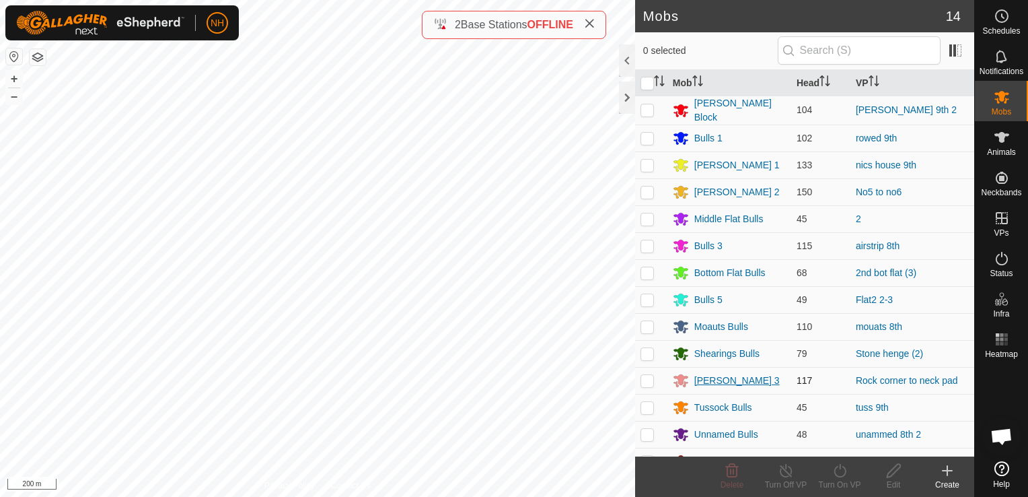
scroll to position [15, 0]
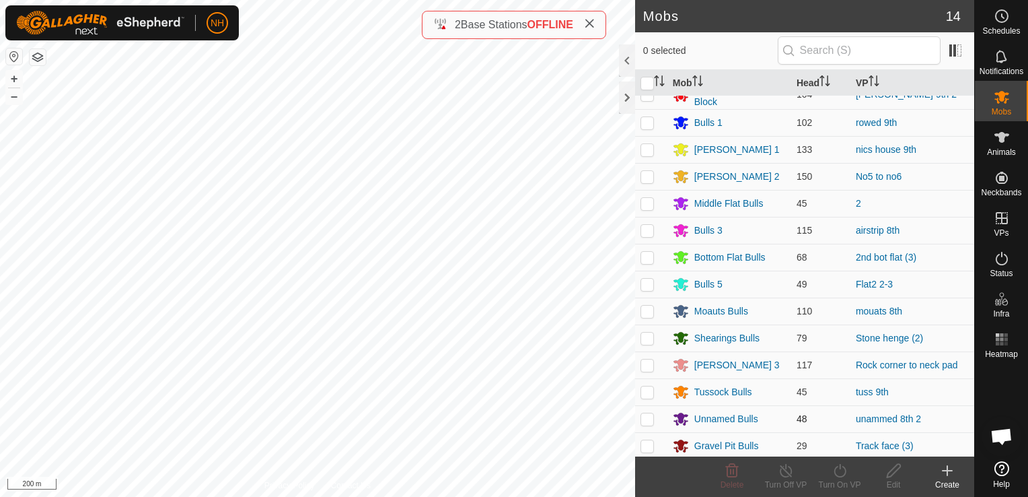
click at [647, 419] on p-checkbox at bounding box center [647, 418] width 13 height 11
checkbox input "true"
click at [840, 472] on icon at bounding box center [840, 470] width 17 height 16
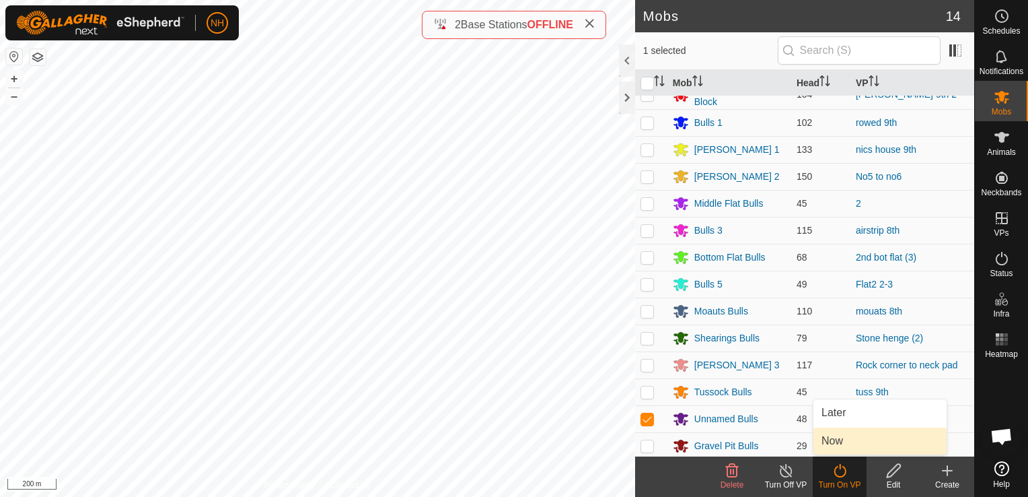
click at [832, 440] on link "Now" at bounding box center [880, 440] width 133 height 27
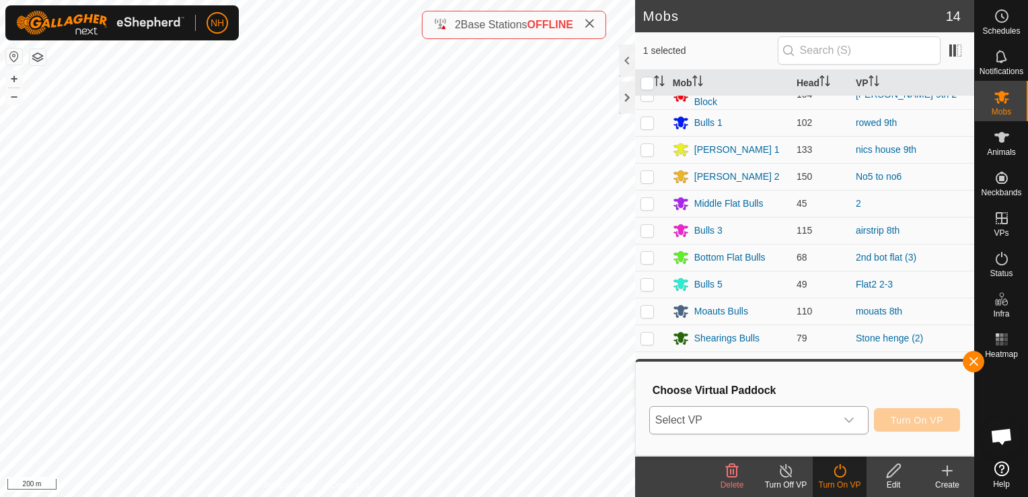
click at [715, 419] on span "Select VP" at bounding box center [743, 420] width 186 height 27
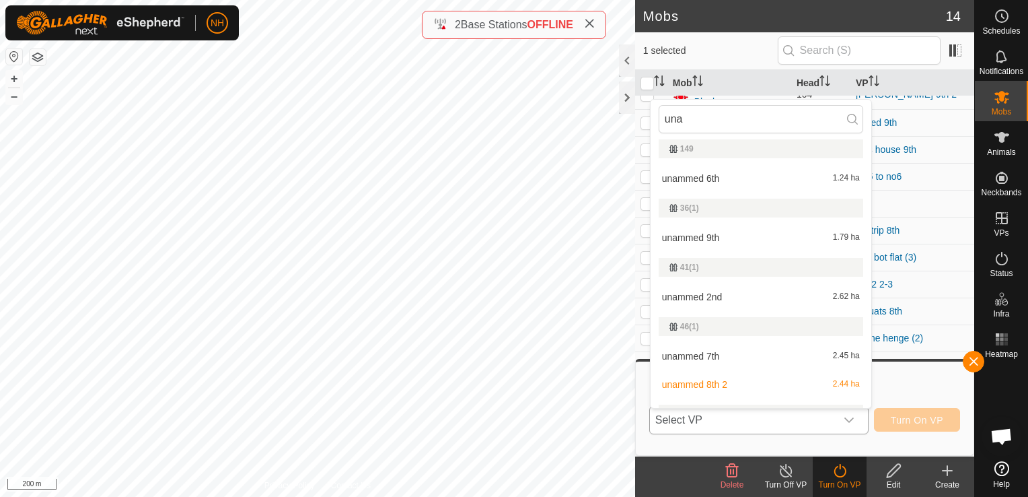
scroll to position [0, 0]
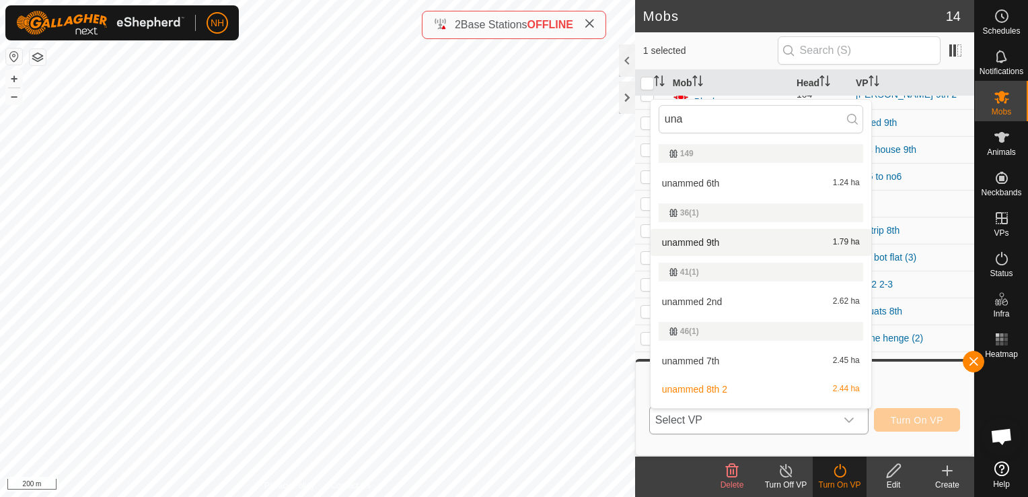
type input "una"
click at [719, 238] on li "unammed 9th 1.79 ha" at bounding box center [761, 242] width 221 height 27
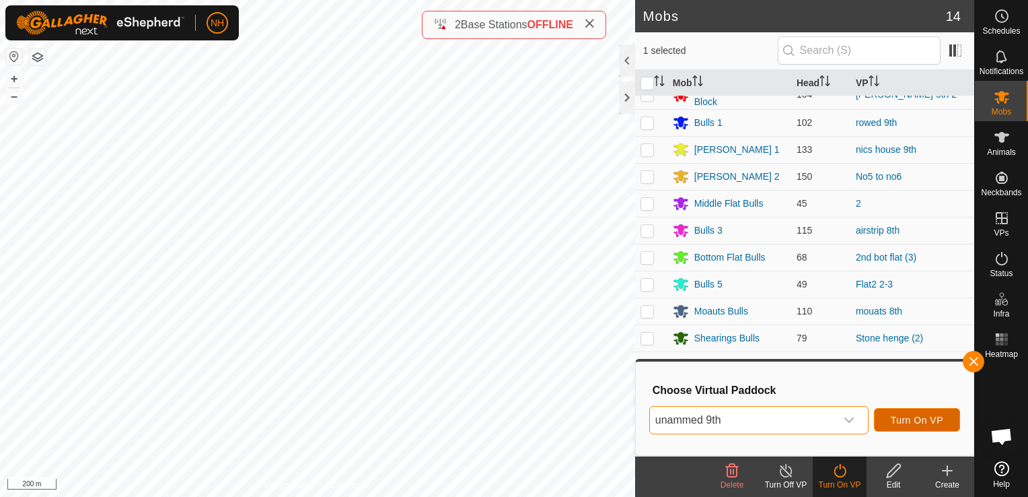
click at [921, 420] on span "Turn On VP" at bounding box center [917, 420] width 52 height 11
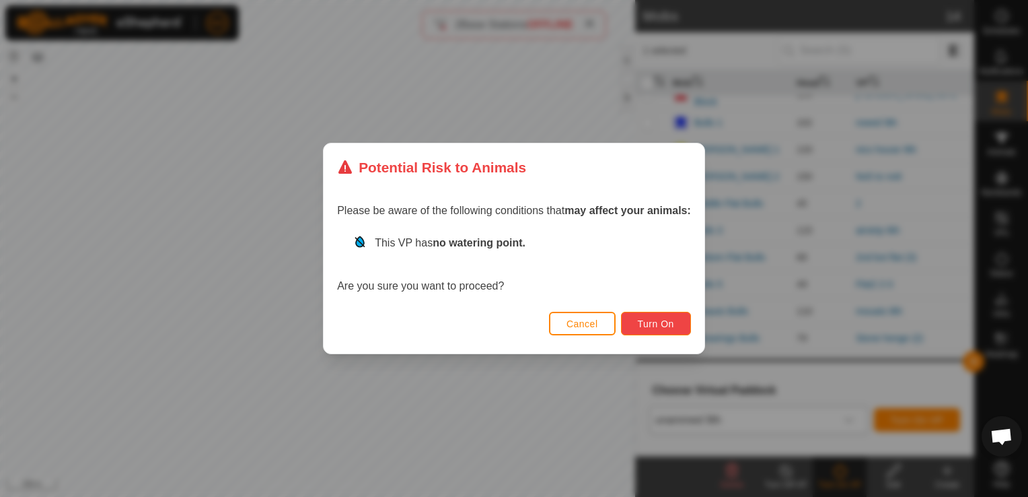
click at [656, 313] on button "Turn On" at bounding box center [656, 324] width 70 height 24
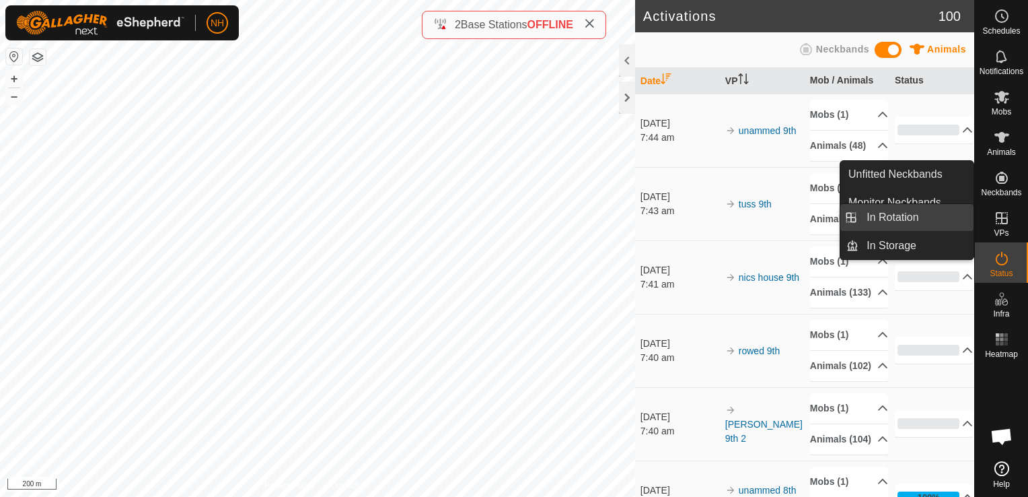
click at [924, 214] on link "In Rotation" at bounding box center [916, 217] width 115 height 27
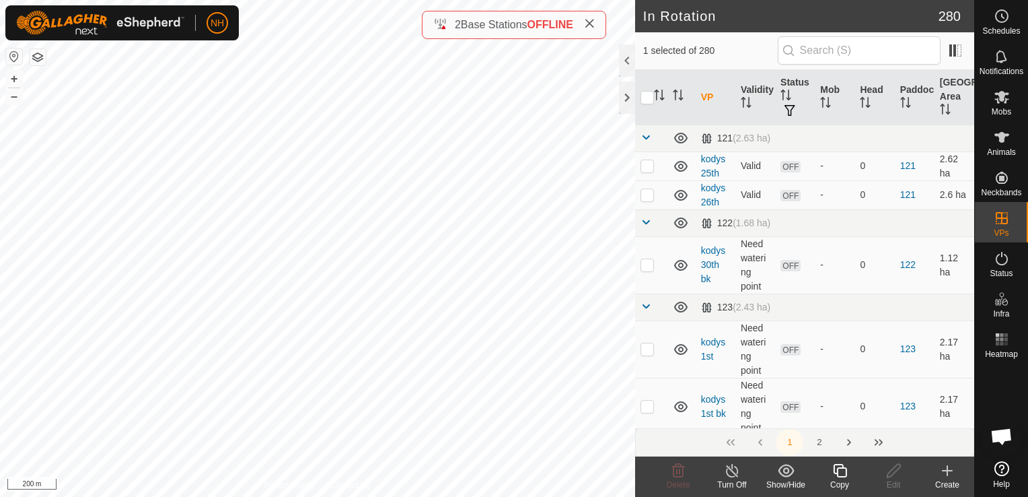
click at [945, 470] on icon at bounding box center [947, 470] width 9 height 0
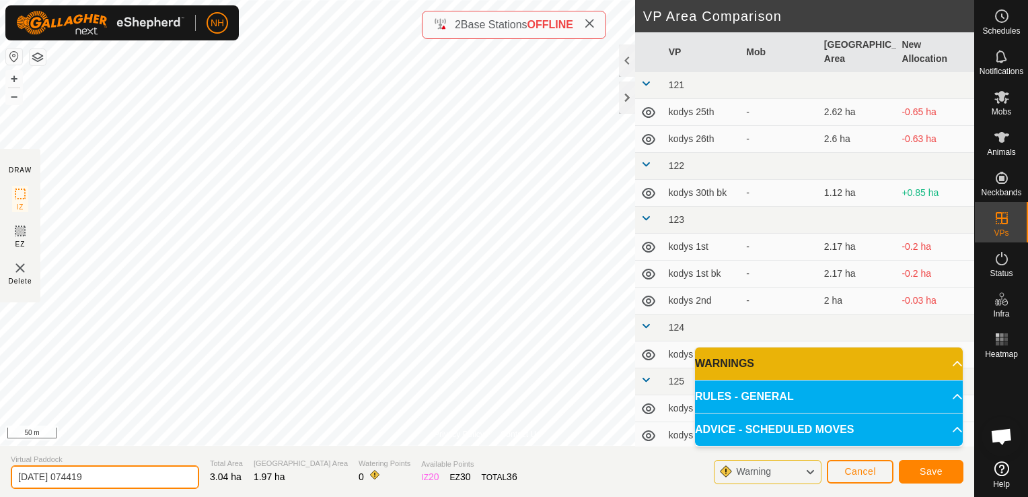
click at [151, 466] on input "[DATE] 074419" at bounding box center [105, 477] width 188 height 24
type input "2"
type input "mouats 9th"
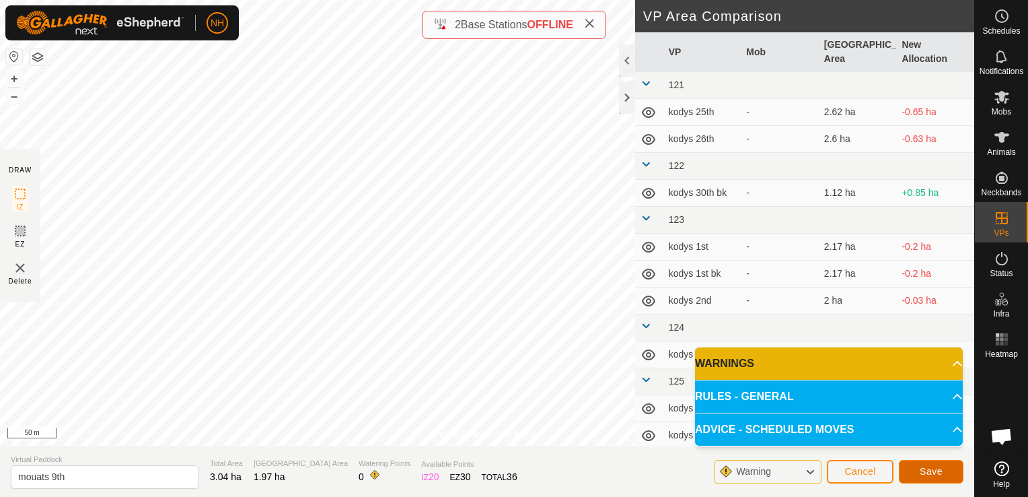
click at [933, 470] on span "Save" at bounding box center [931, 471] width 23 height 11
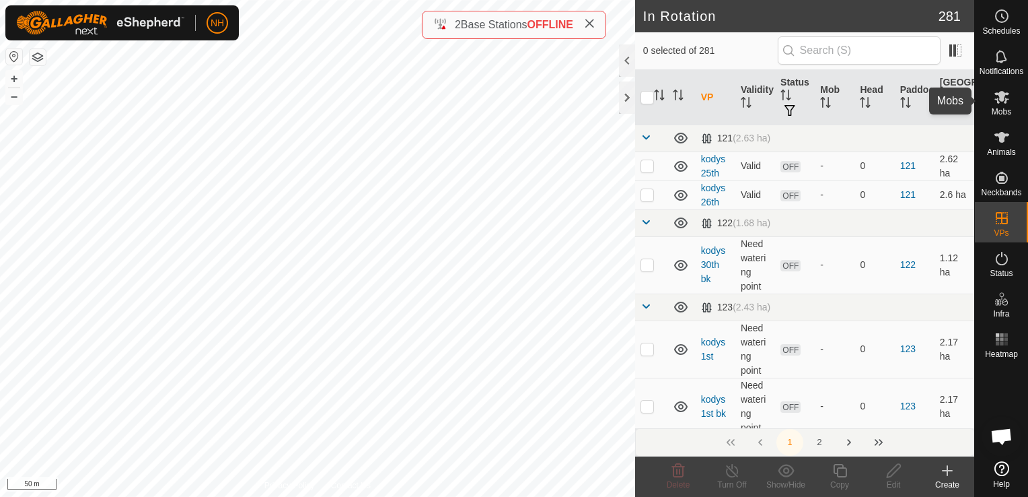
click at [1000, 94] on icon at bounding box center [1002, 97] width 15 height 13
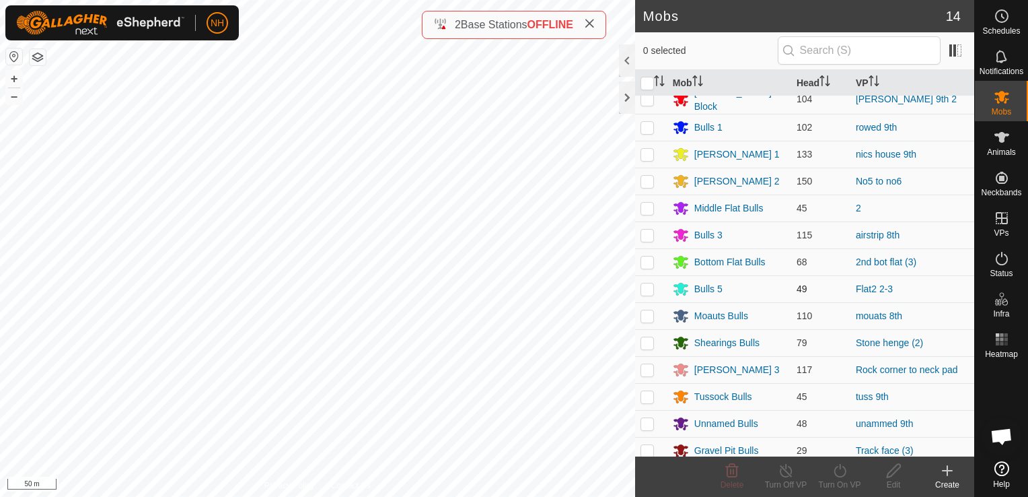
scroll to position [15, 0]
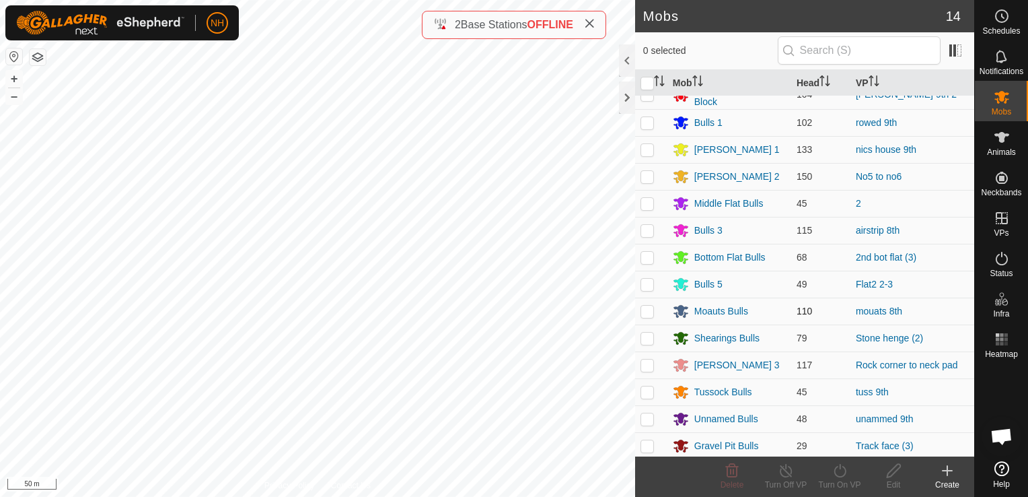
click at [644, 308] on p-checkbox at bounding box center [647, 311] width 13 height 11
checkbox input "true"
click at [839, 475] on icon at bounding box center [840, 470] width 17 height 16
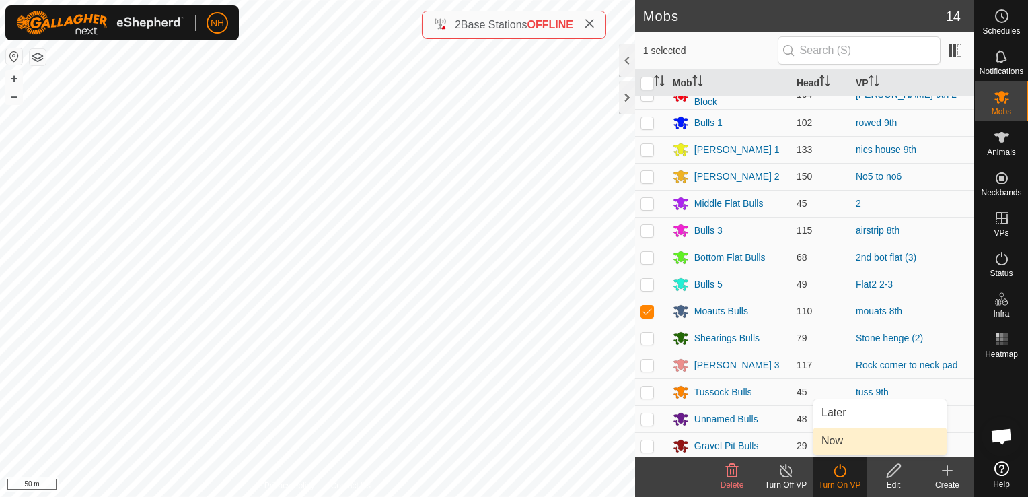
click at [827, 433] on link "Now" at bounding box center [880, 440] width 133 height 27
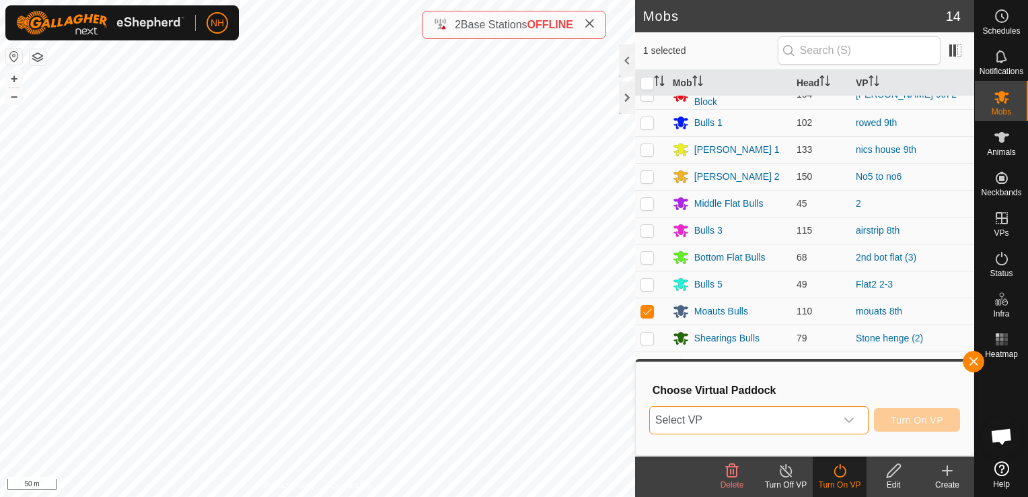
click at [763, 422] on span "Select VP" at bounding box center [743, 420] width 186 height 27
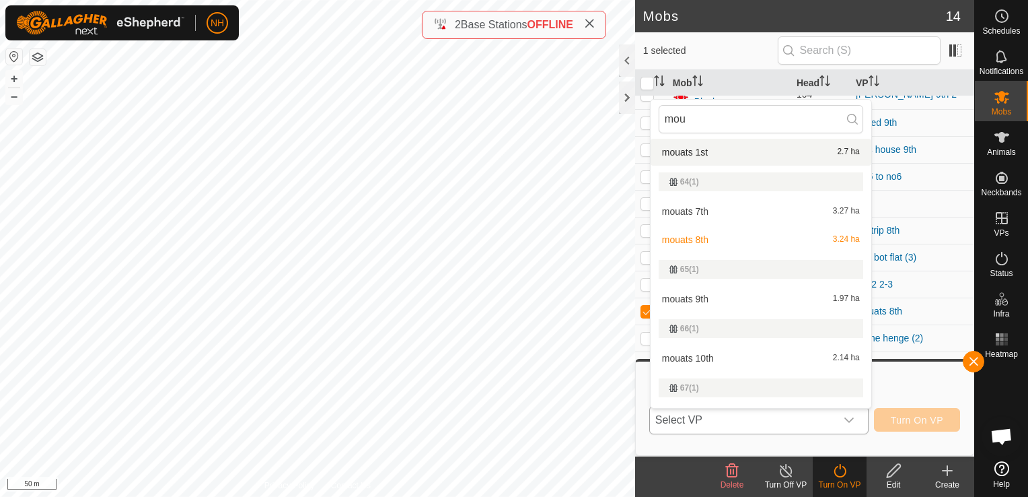
scroll to position [337, 0]
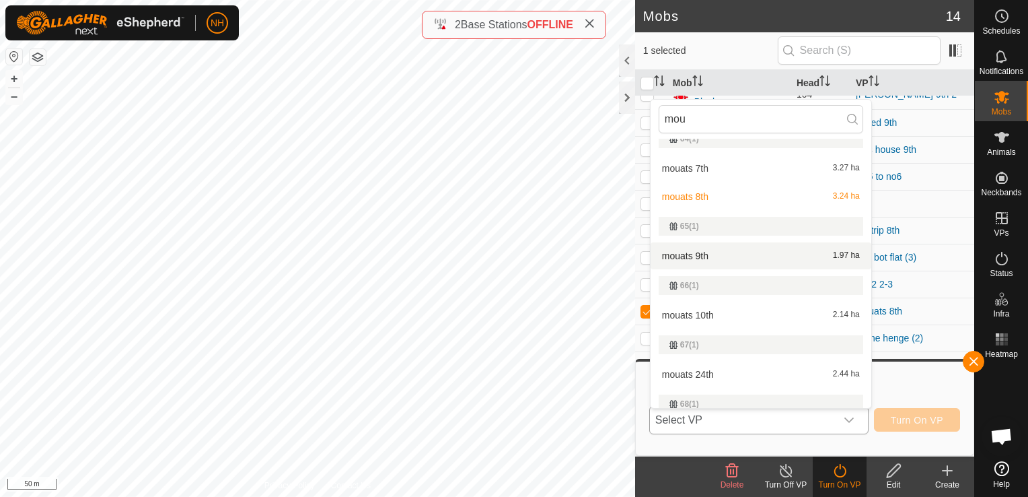
type input "mou"
click at [713, 258] on li "mouats 9th 1.97 ha" at bounding box center [761, 255] width 221 height 27
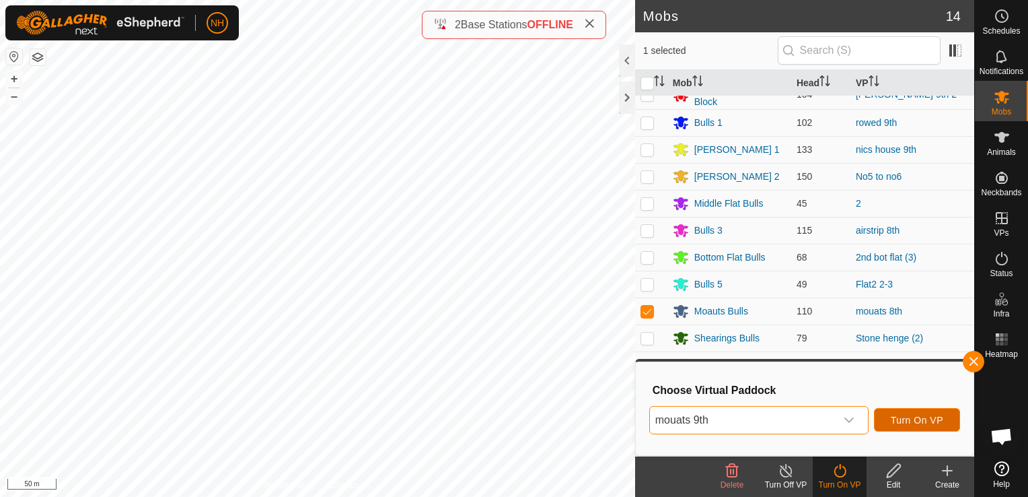
click at [921, 420] on span "Turn On VP" at bounding box center [917, 420] width 52 height 11
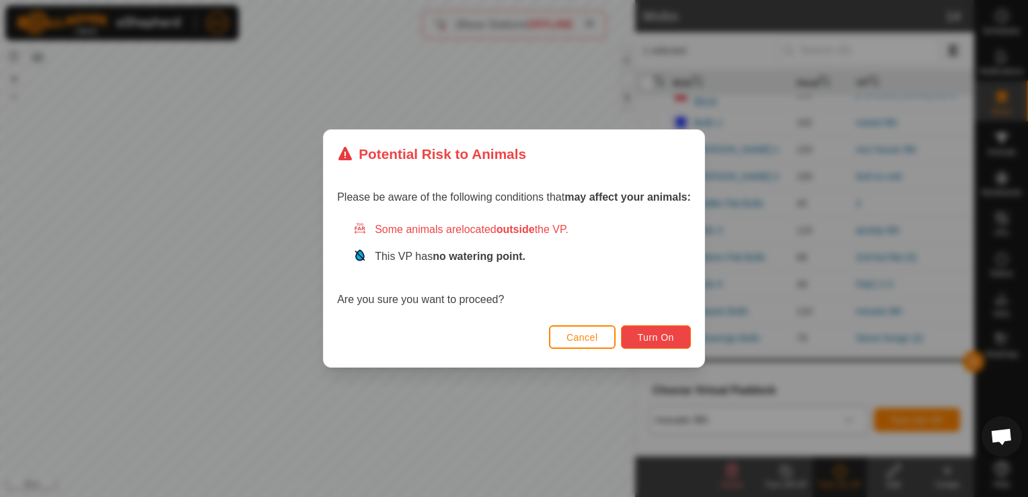
click at [643, 326] on button "Turn On" at bounding box center [656, 337] width 70 height 24
